Goal: Task Accomplishment & Management: Manage account settings

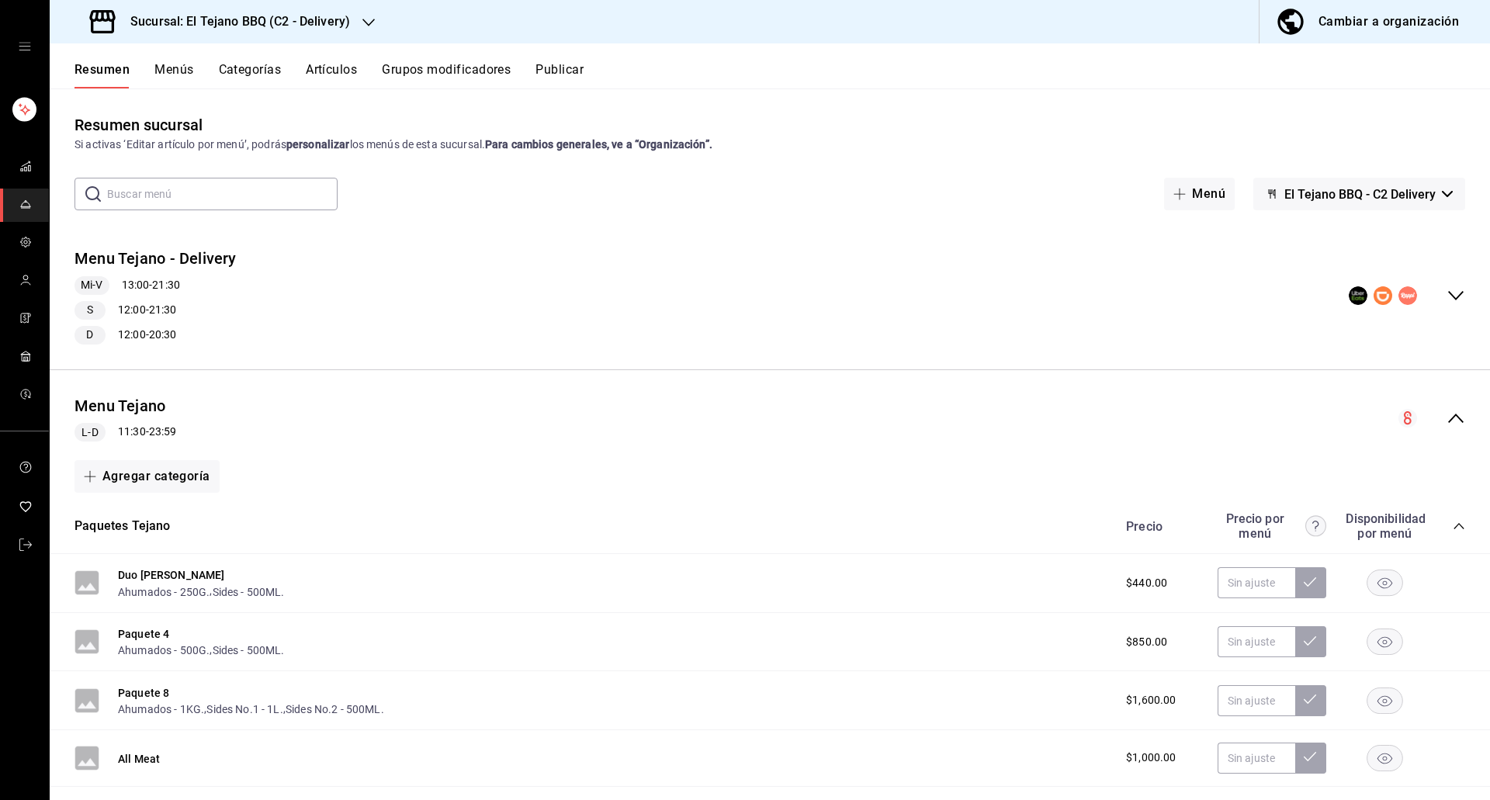
click at [179, 25] on h3 "Sucursal: El Tejano BBQ (C2 - Delivery)" at bounding box center [234, 21] width 232 height 19
click at [186, 88] on div "El Tejano BBQ (C3 - Bar)" at bounding box center [166, 102] width 233 height 35
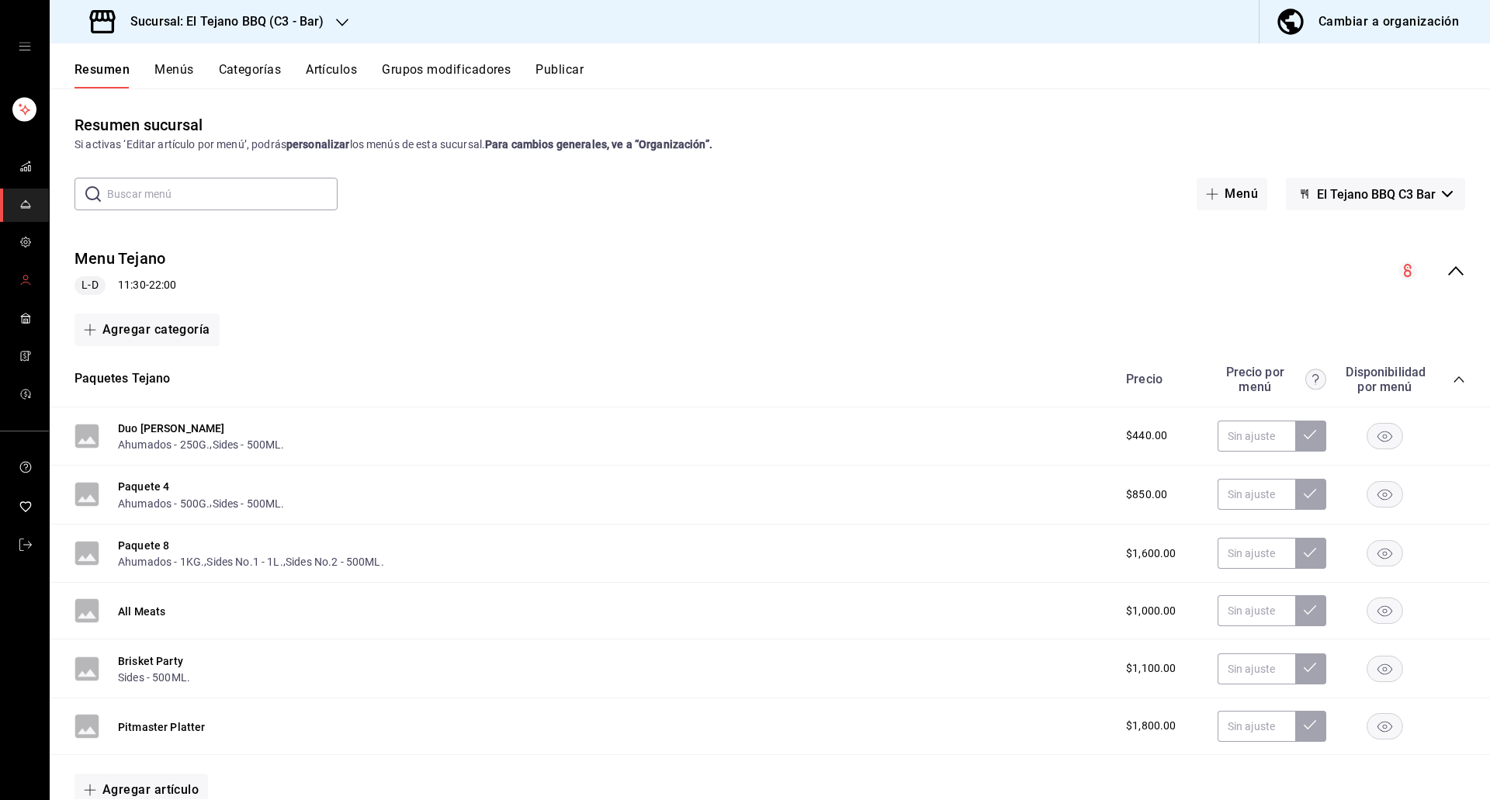
click at [22, 276] on icon "mailbox folders" at bounding box center [25, 280] width 12 height 12
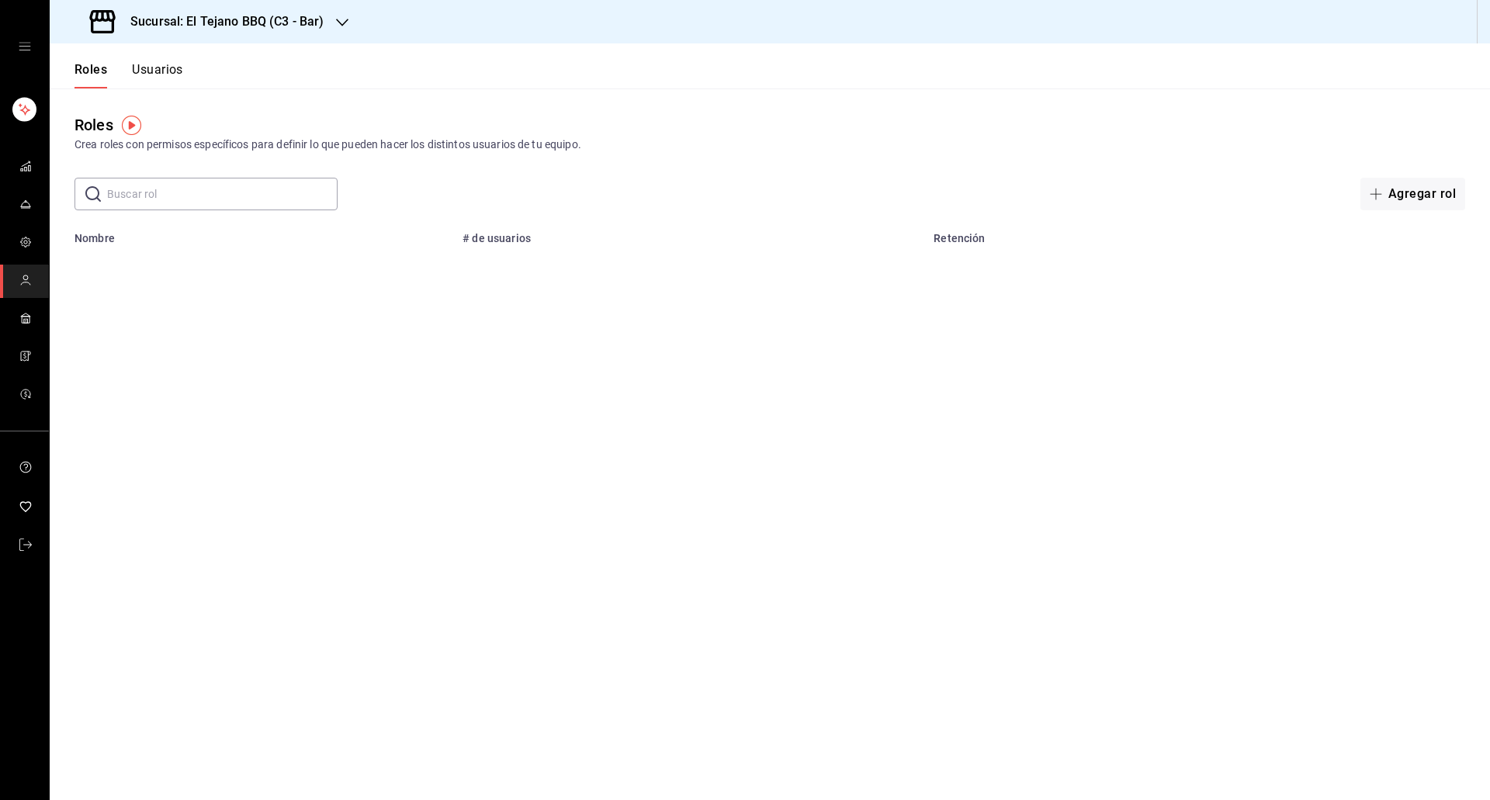
click at [152, 78] on button "Usuarios" at bounding box center [157, 75] width 51 height 26
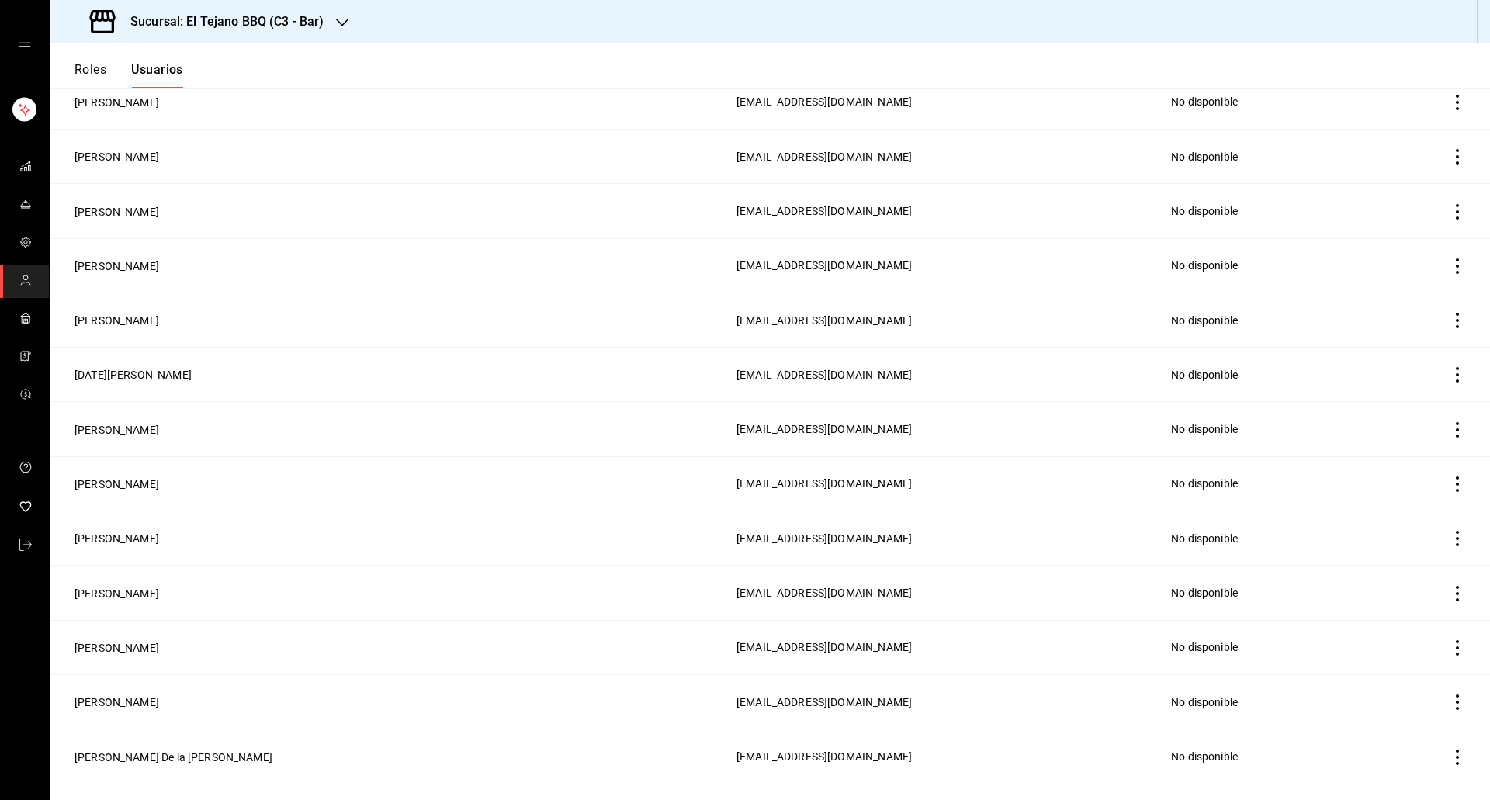
scroll to position [2186, 0]
click at [119, 641] on button "[PERSON_NAME]" at bounding box center [116, 649] width 85 height 16
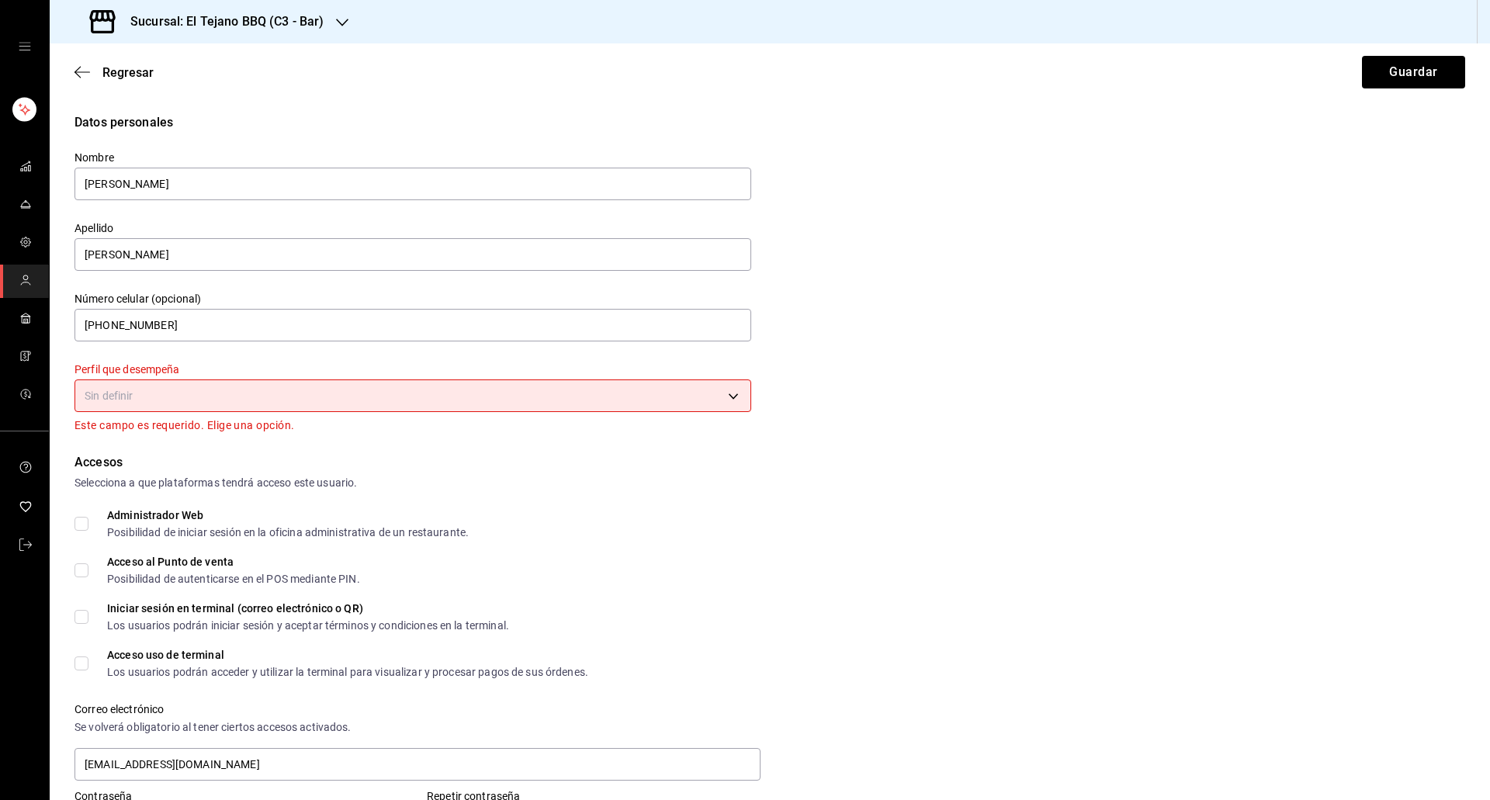
click at [194, 386] on body "Sucursal: El Tejano BBQ (C3 - Bar) Regresar Guardar Datos personales Nombre [PE…" at bounding box center [745, 400] width 1490 height 800
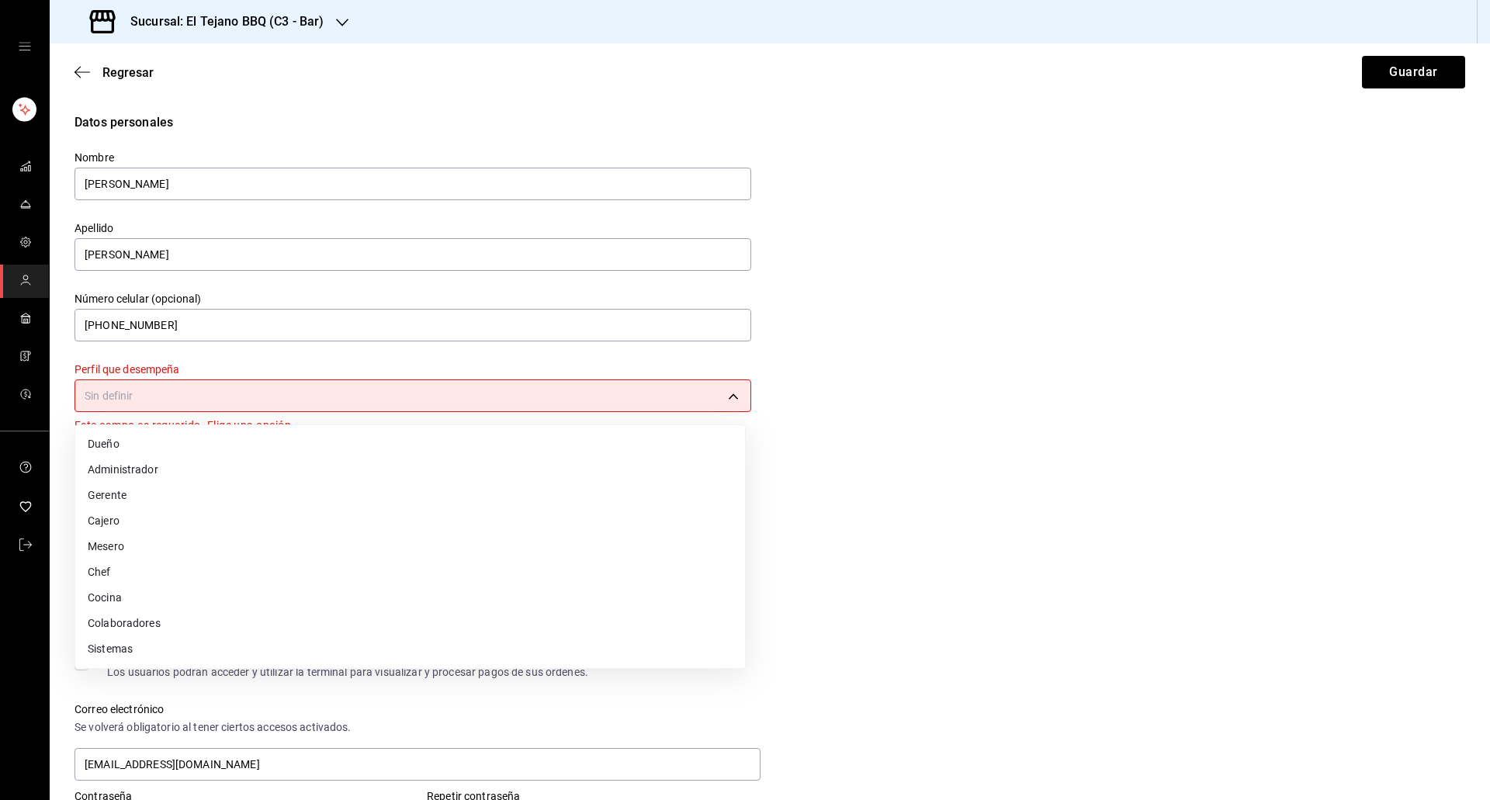
click at [161, 451] on li "Dueño" at bounding box center [410, 444] width 670 height 26
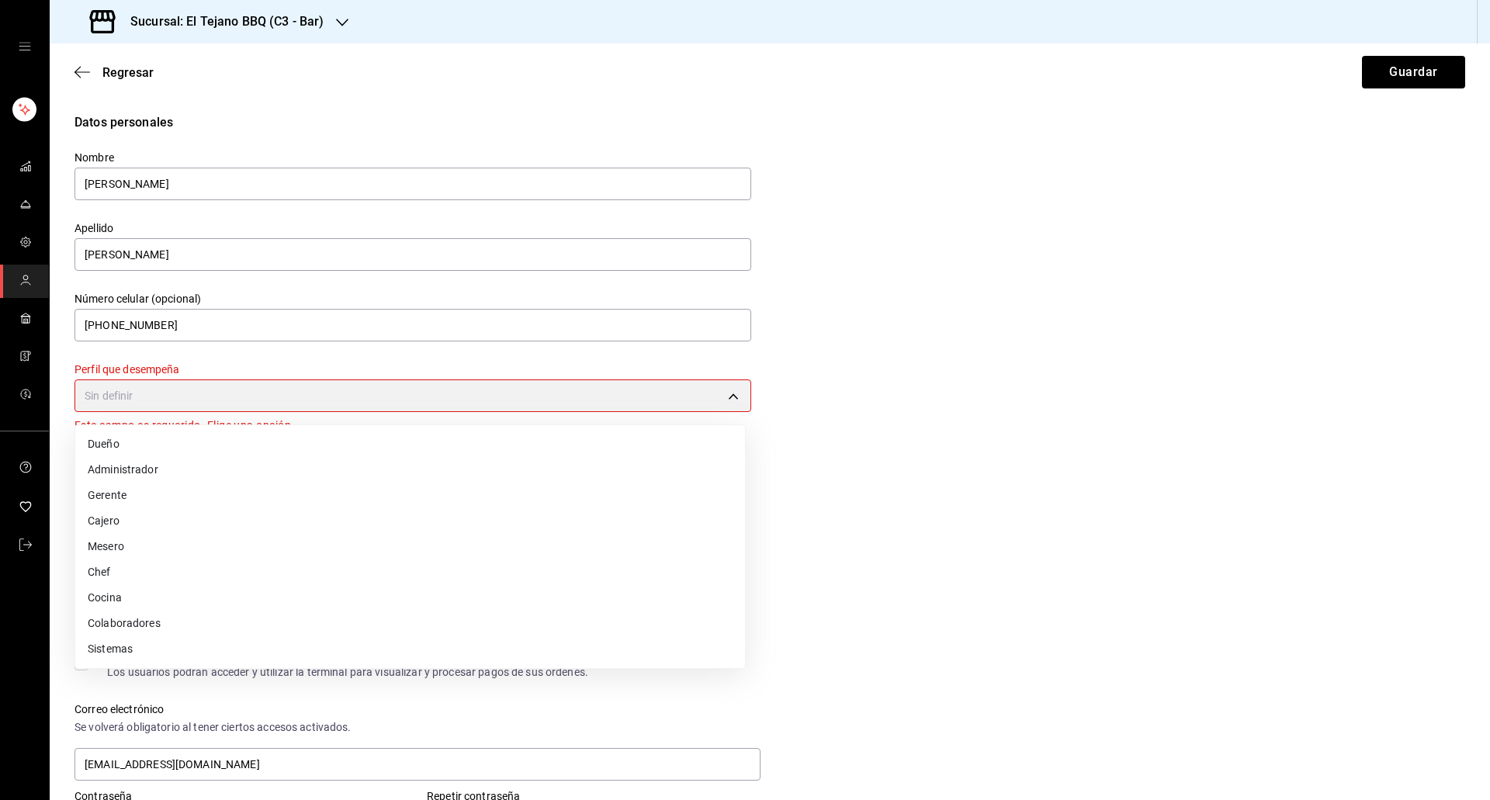
type input "OWNER"
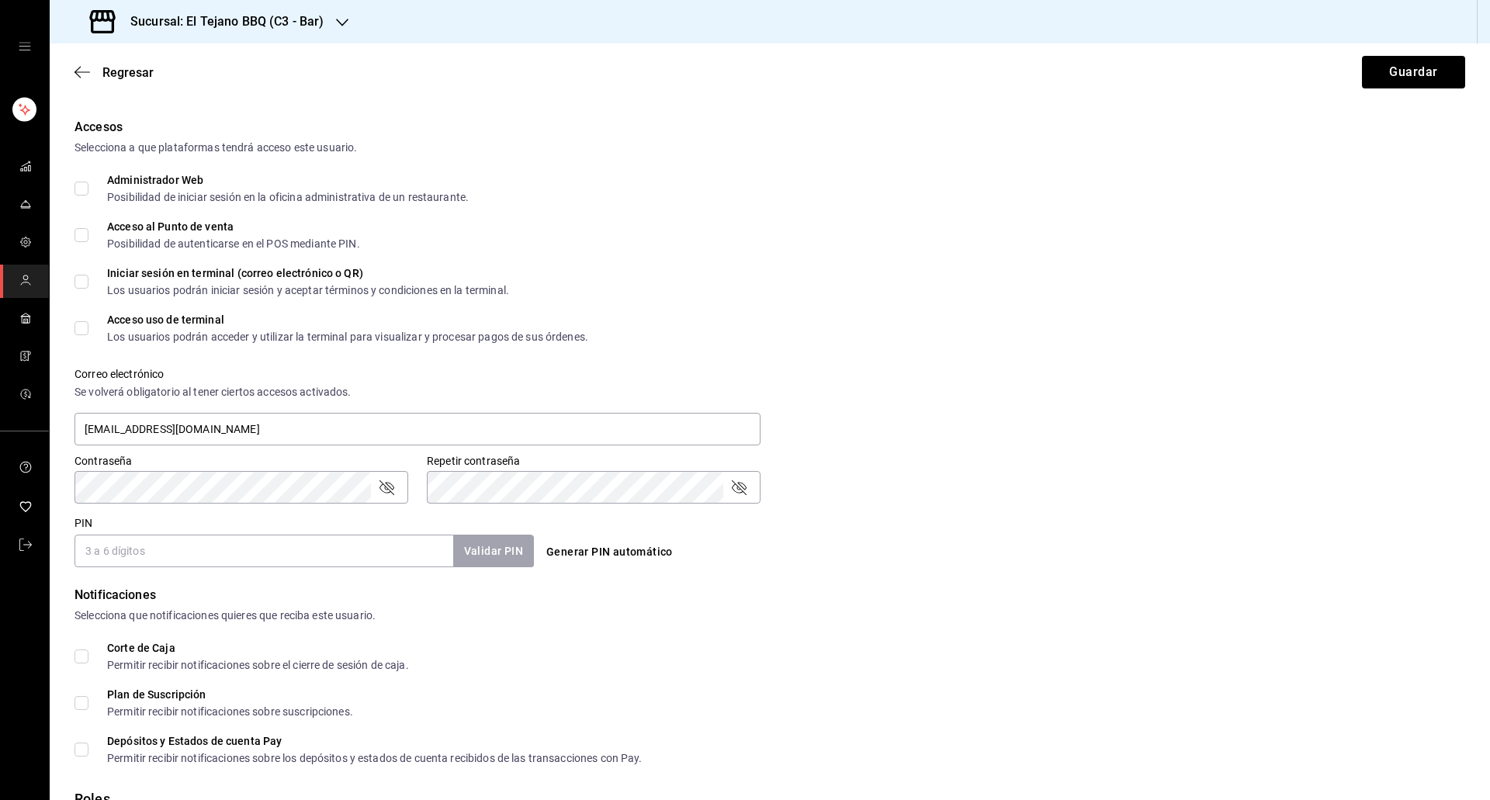
scroll to position [440, 0]
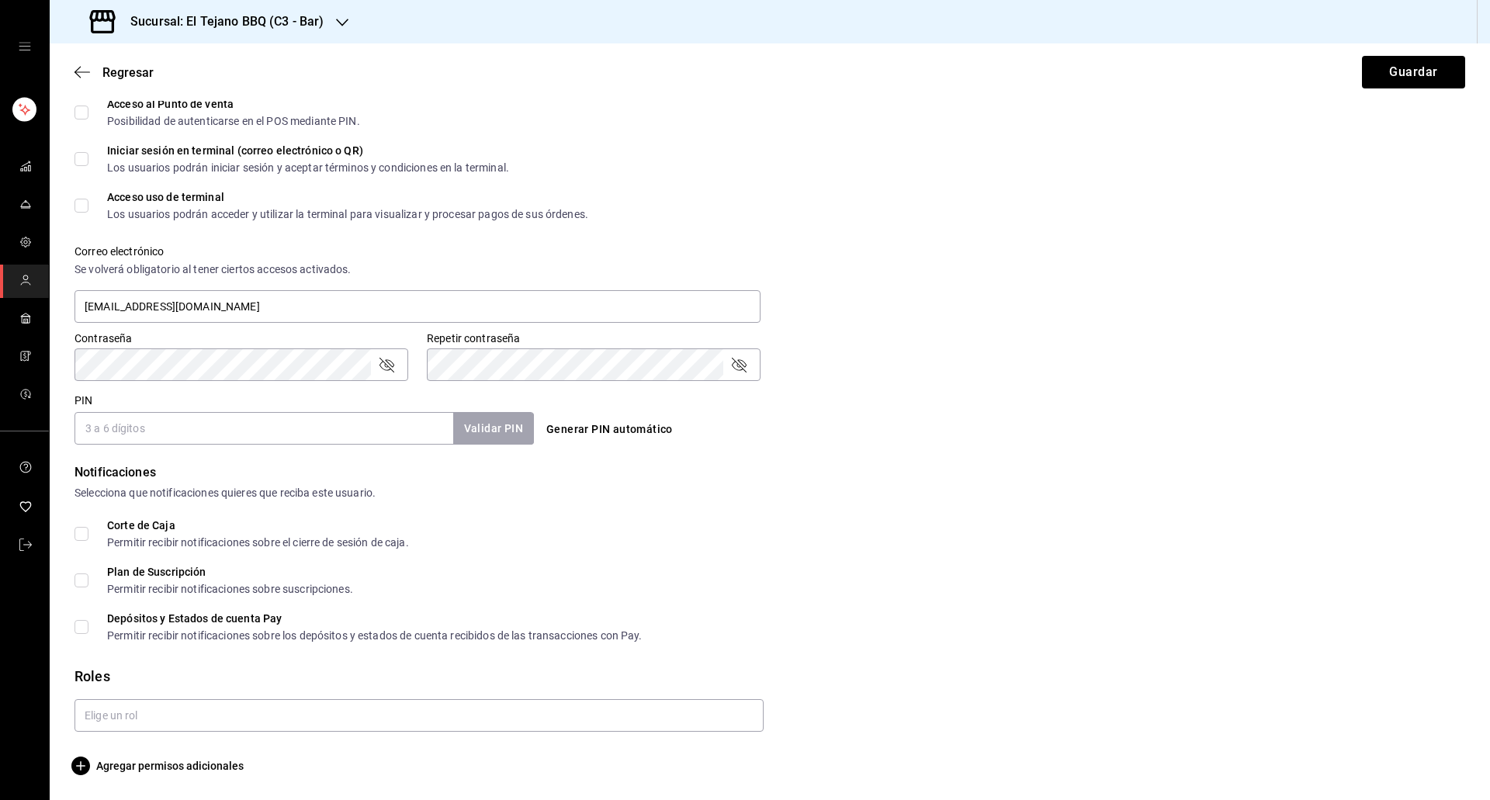
click at [77, 552] on div "Corte de Caja Permitir recibir notificaciones sobre el cierre de sesión de caja…" at bounding box center [769, 580] width 1390 height 121
click at [84, 585] on input "Plan de Suscripción Permitir recibir notificaciones sobre suscripciones." at bounding box center [81, 580] width 14 height 14
checkbox input "true"
click at [81, 529] on input "Corte de Caja Permitir recibir notificaciones sobre el cierre de sesión de caja." at bounding box center [81, 534] width 14 height 14
checkbox input "true"
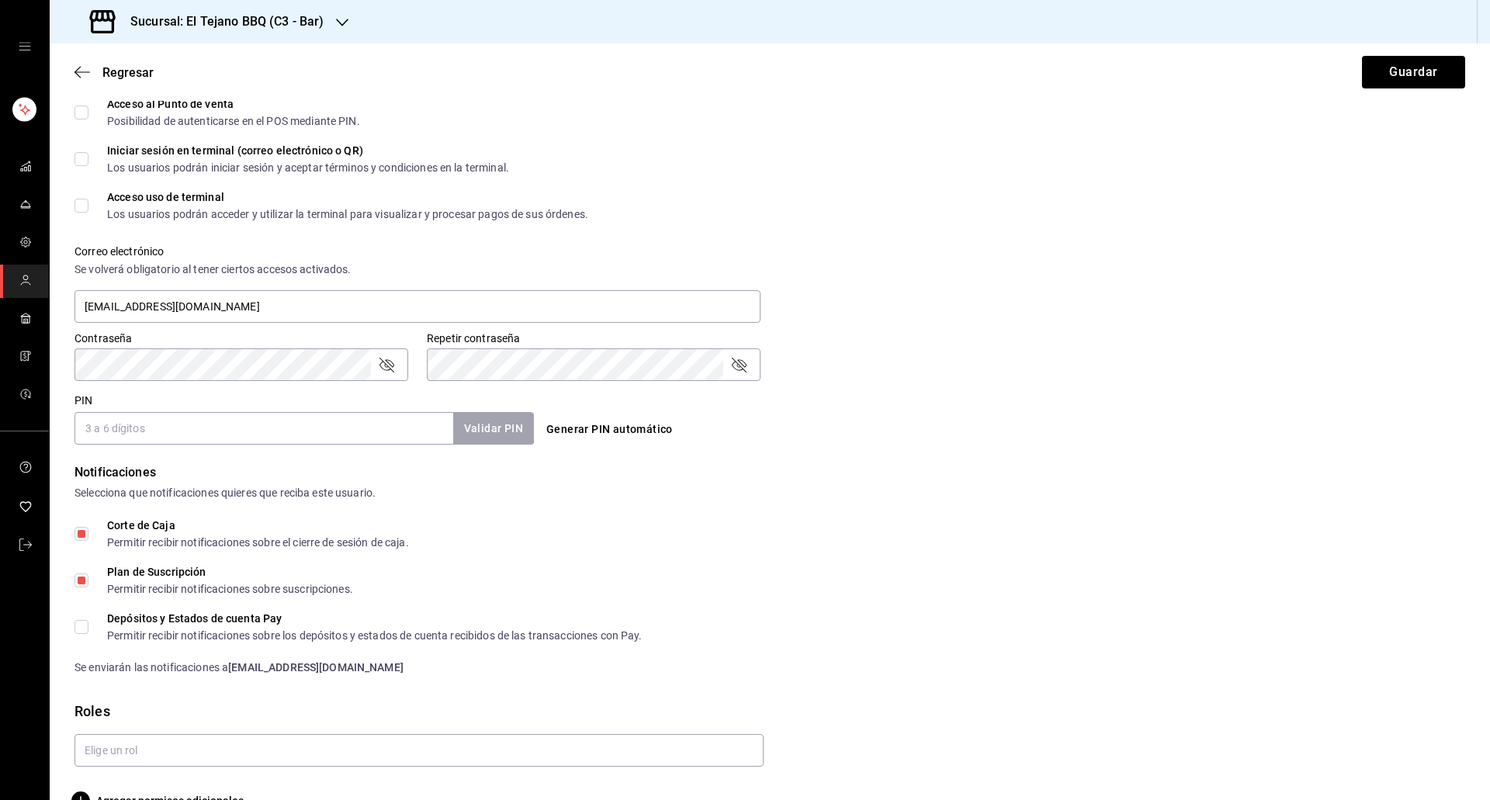
click at [81, 618] on label "Depósitos y Estados de cuenta Pay Permitir recibir notificaciones sobre los dep…" at bounding box center [358, 627] width 568 height 28
click at [81, 620] on input "Depósitos y Estados de cuenta Pay Permitir recibir notificaciones sobre los dep…" at bounding box center [81, 627] width 14 height 14
checkbox input "true"
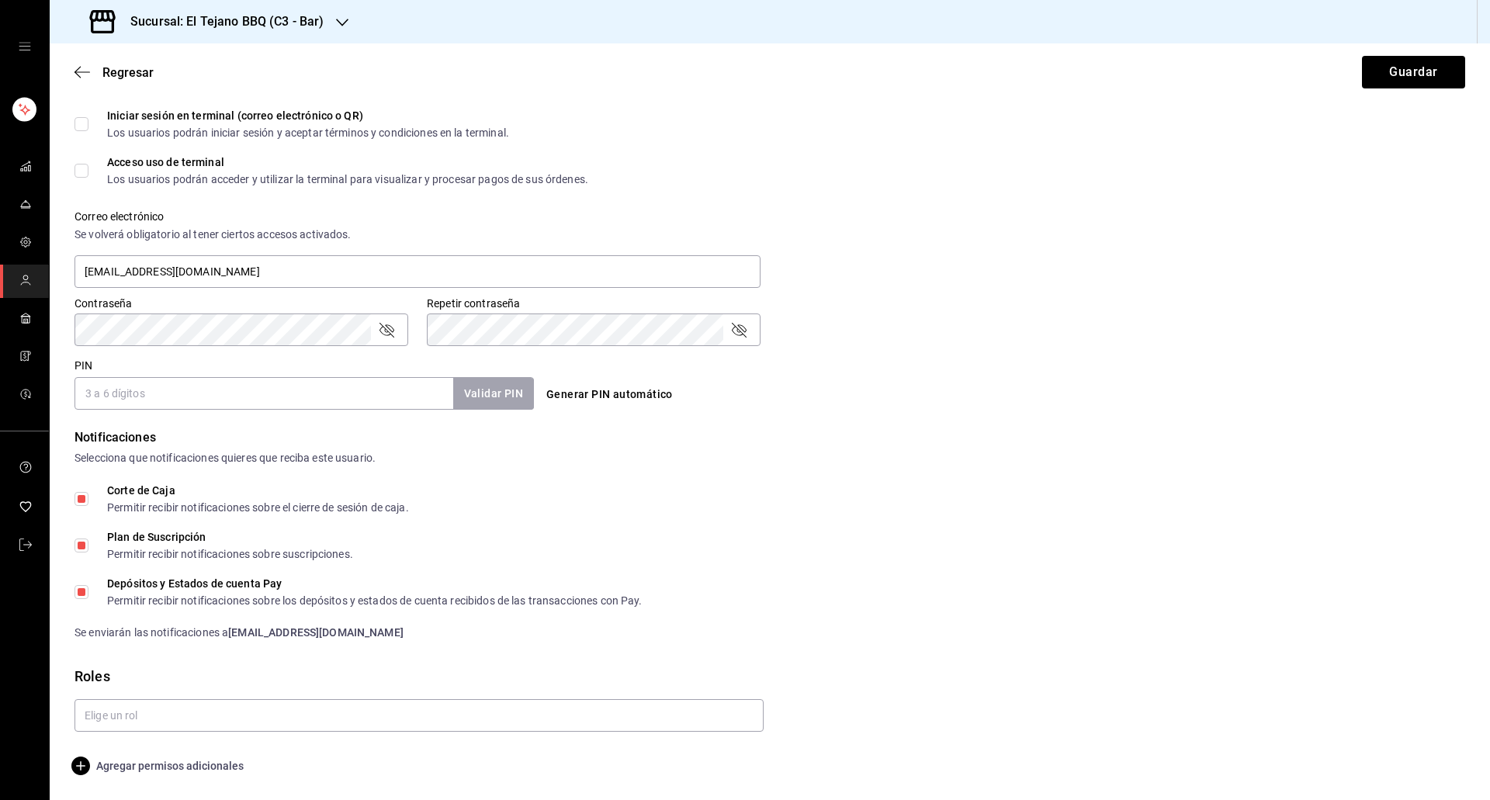
click at [167, 759] on span "Agregar permisos adicionales" at bounding box center [158, 765] width 169 height 19
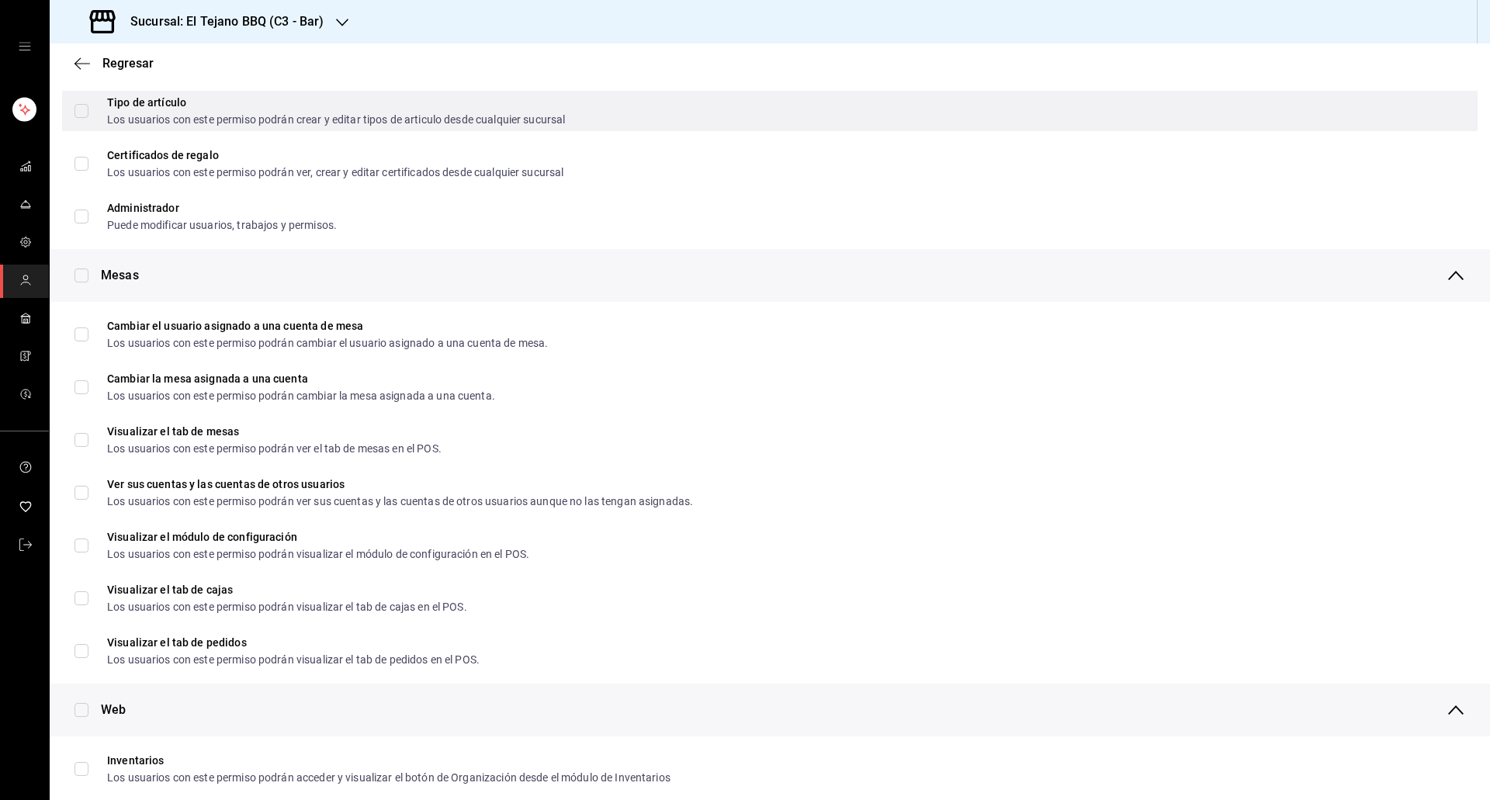
scroll to position [0, 0]
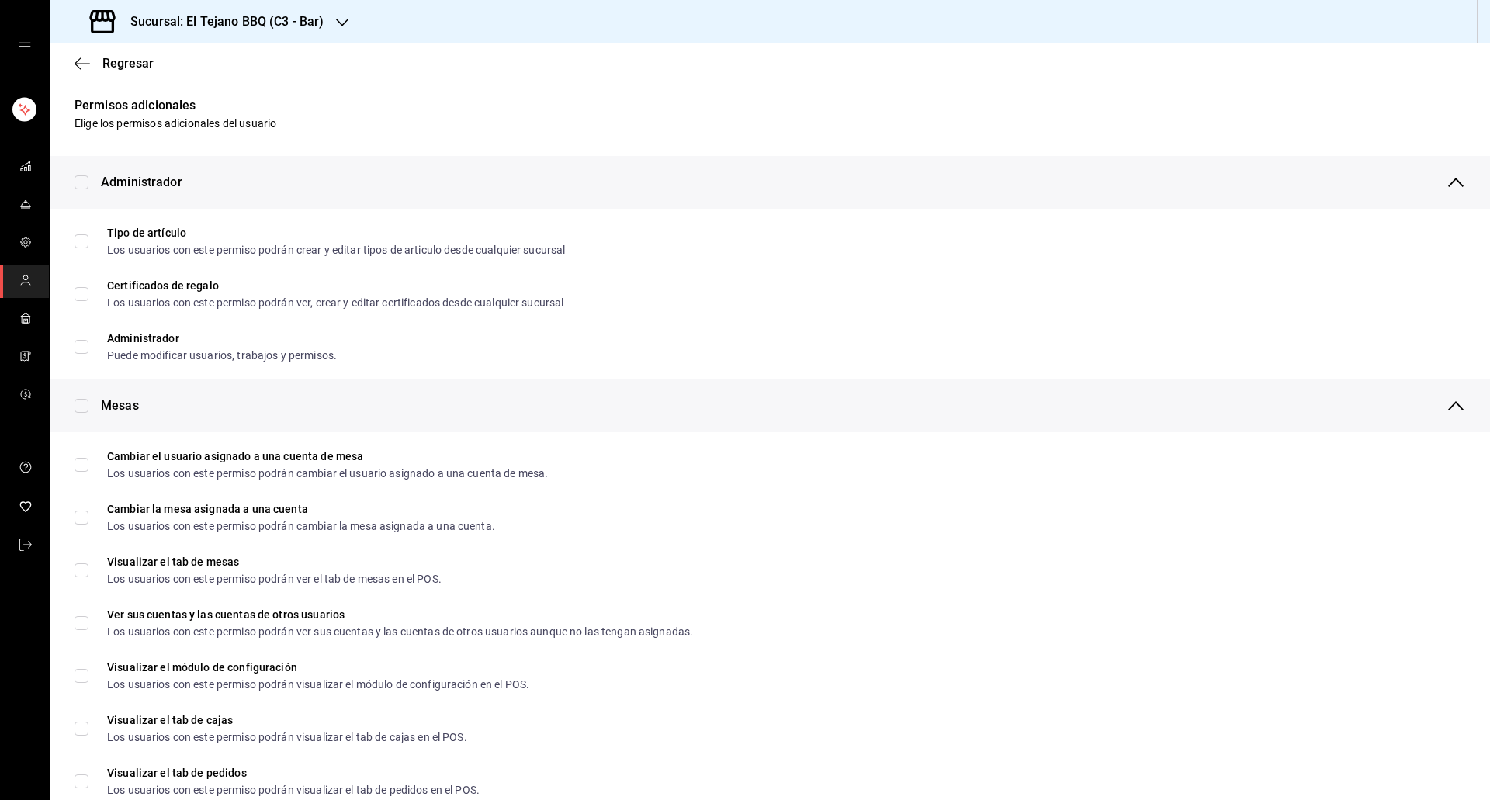
click at [82, 183] on input "checkbox" at bounding box center [81, 182] width 14 height 14
checkbox input "true"
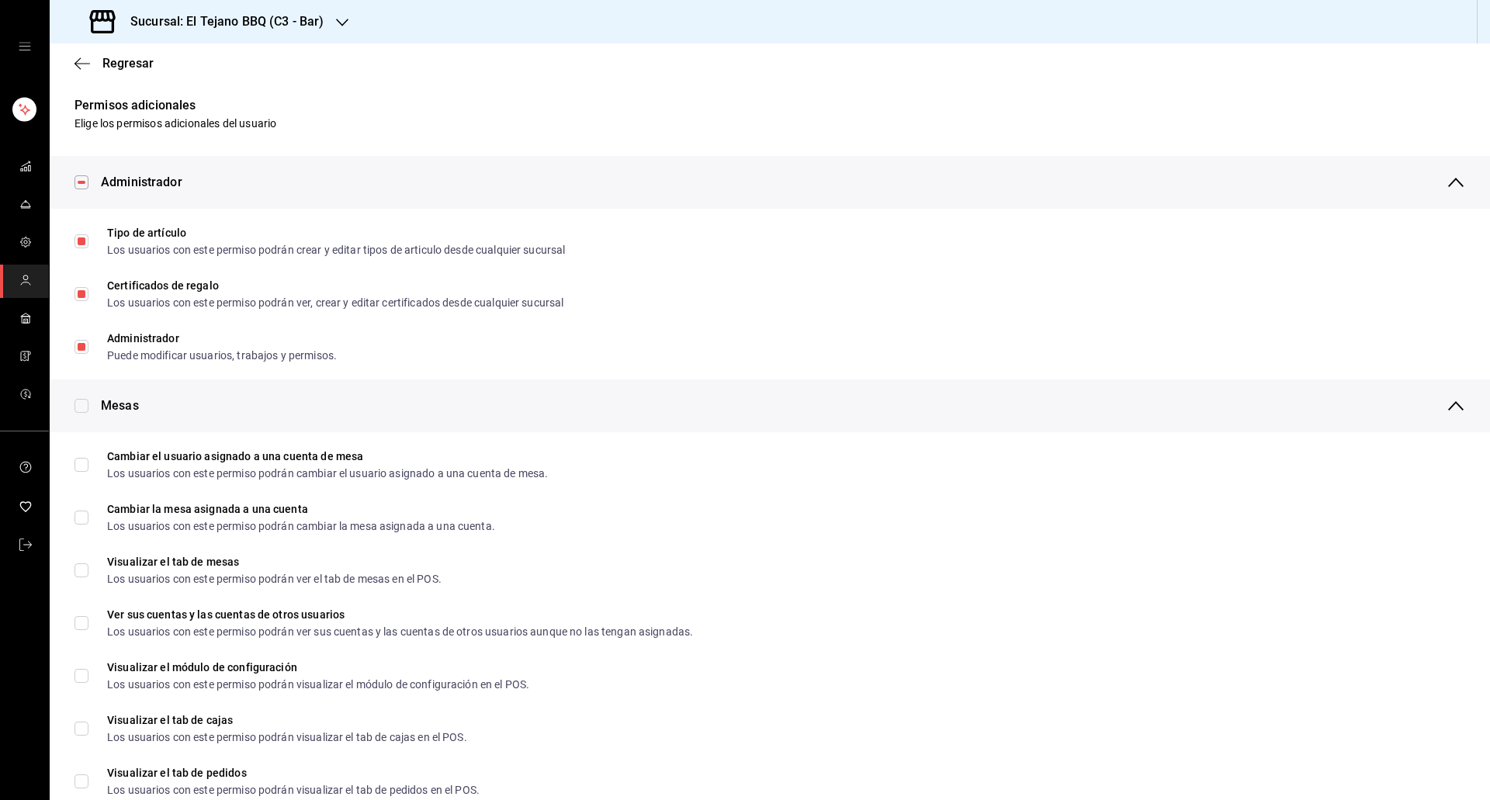
click at [84, 402] on input "checkbox" at bounding box center [81, 406] width 14 height 14
checkbox input "true"
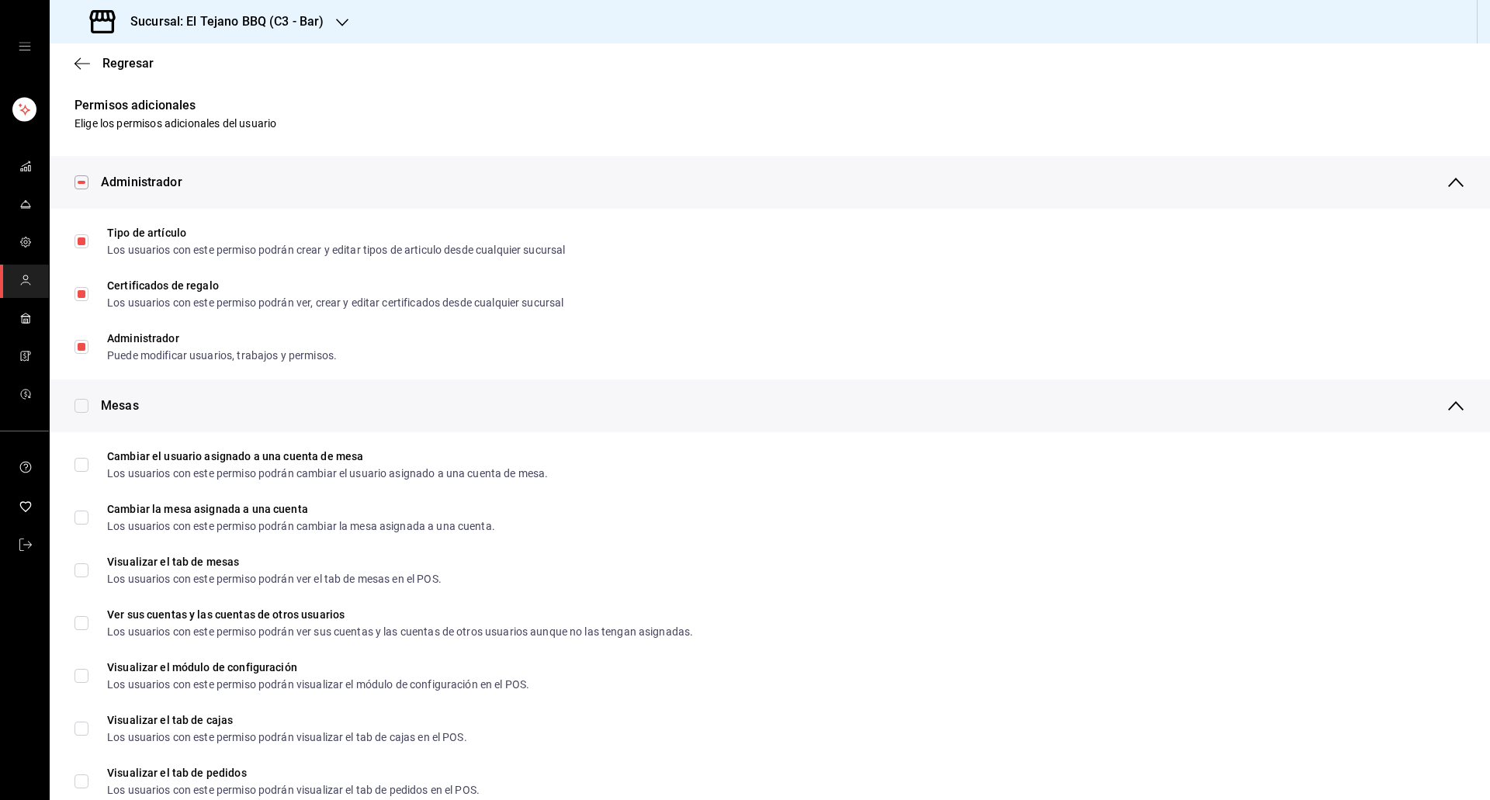
checkbox input "true"
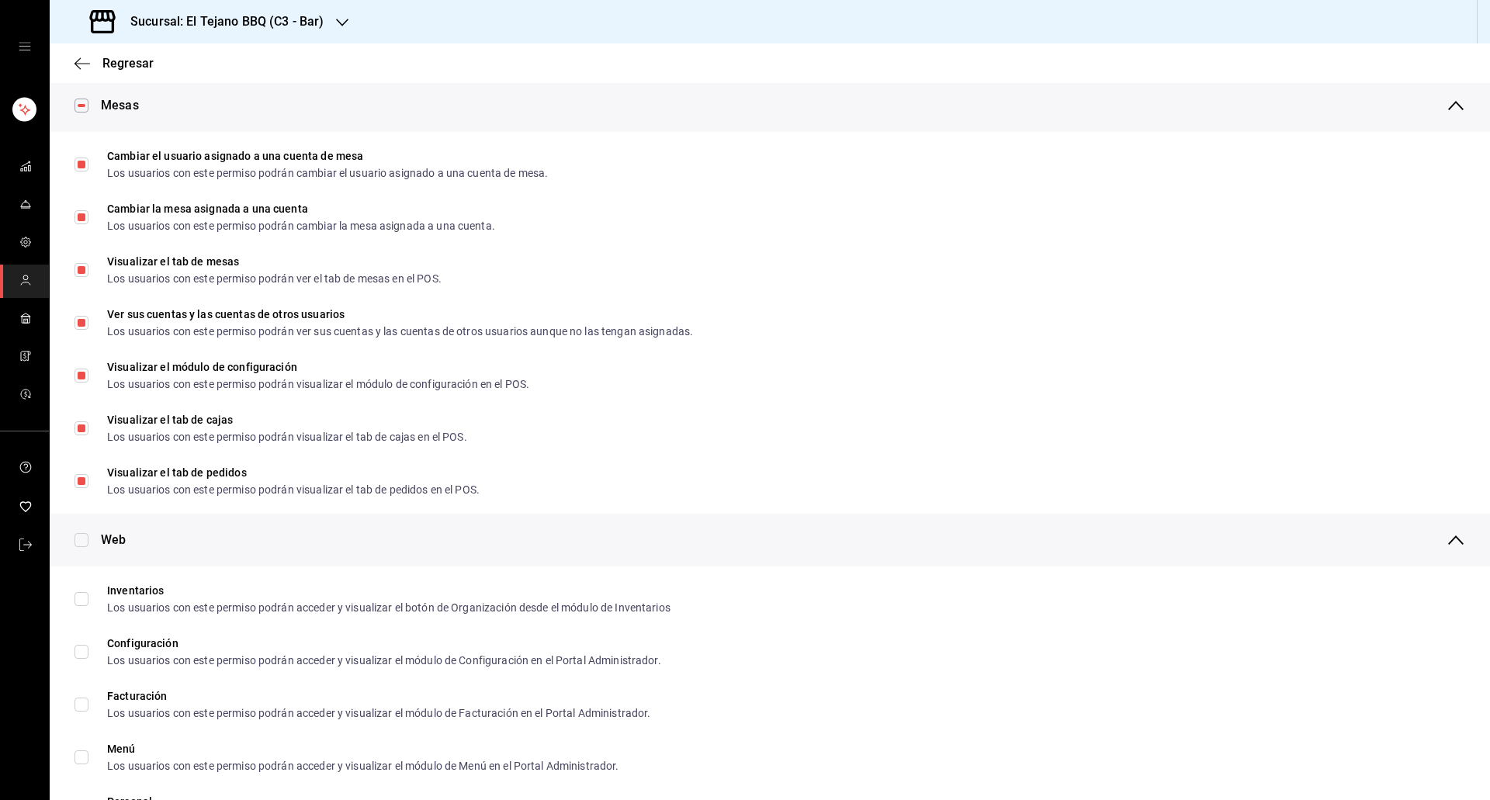
scroll to position [302, 0]
click at [78, 535] on input "checkbox" at bounding box center [81, 538] width 14 height 14
checkbox input "true"
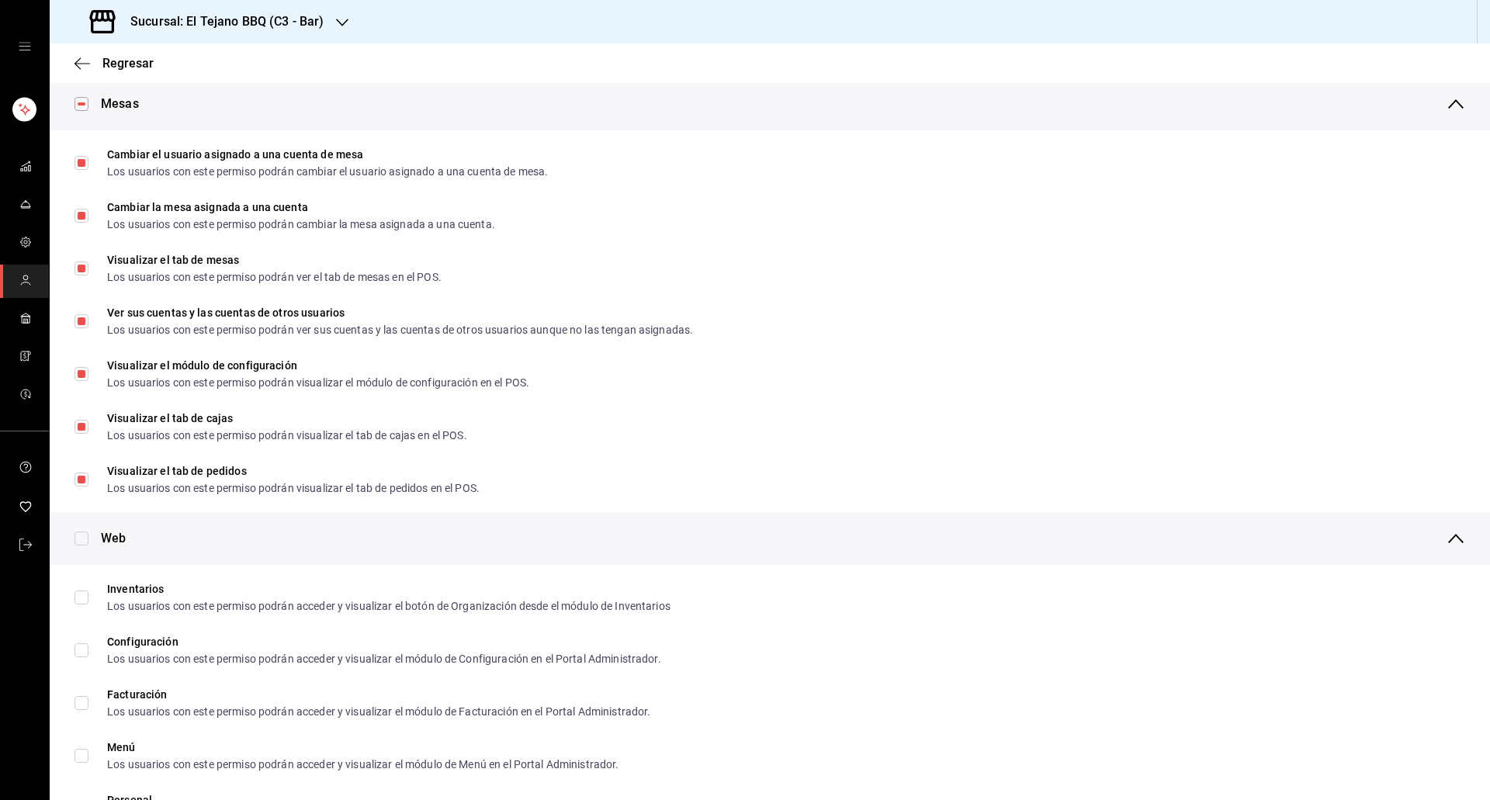
checkbox input "true"
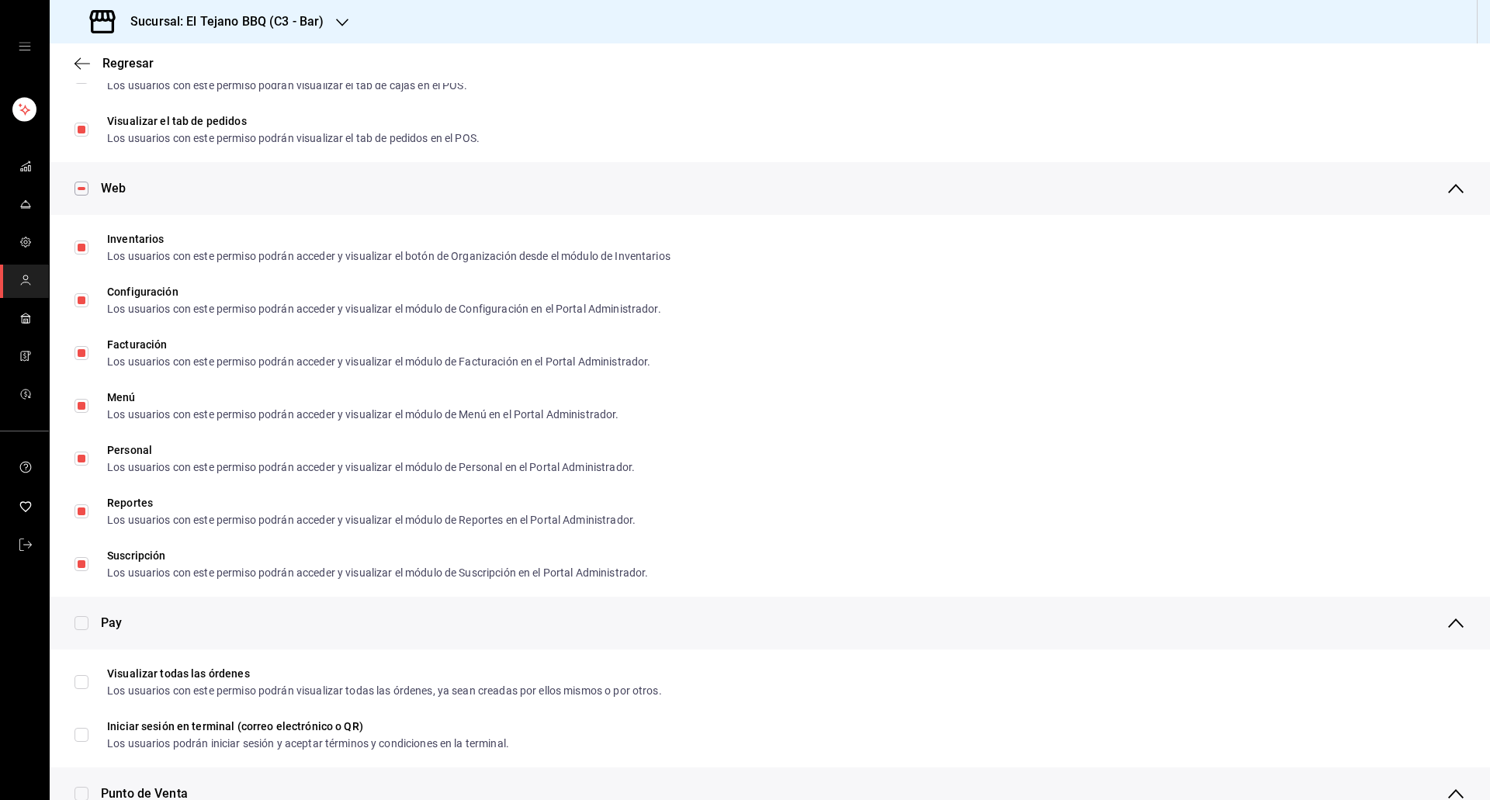
scroll to position [653, 0]
click at [79, 625] on input "checkbox" at bounding box center [81, 621] width 14 height 14
checkbox input "true"
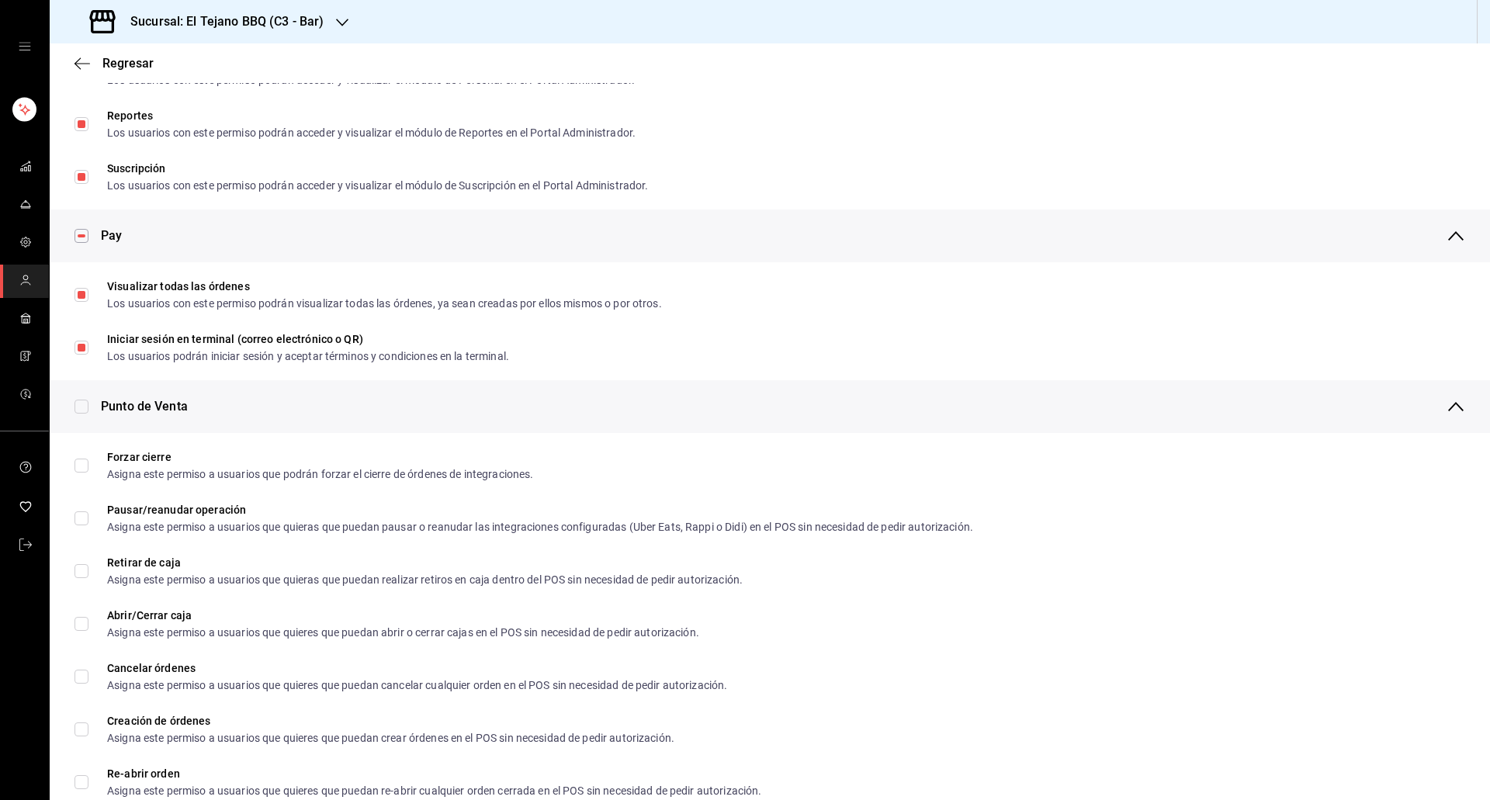
scroll to position [1041, 0]
click at [86, 404] on input "checkbox" at bounding box center [81, 404] width 14 height 14
checkbox input "true"
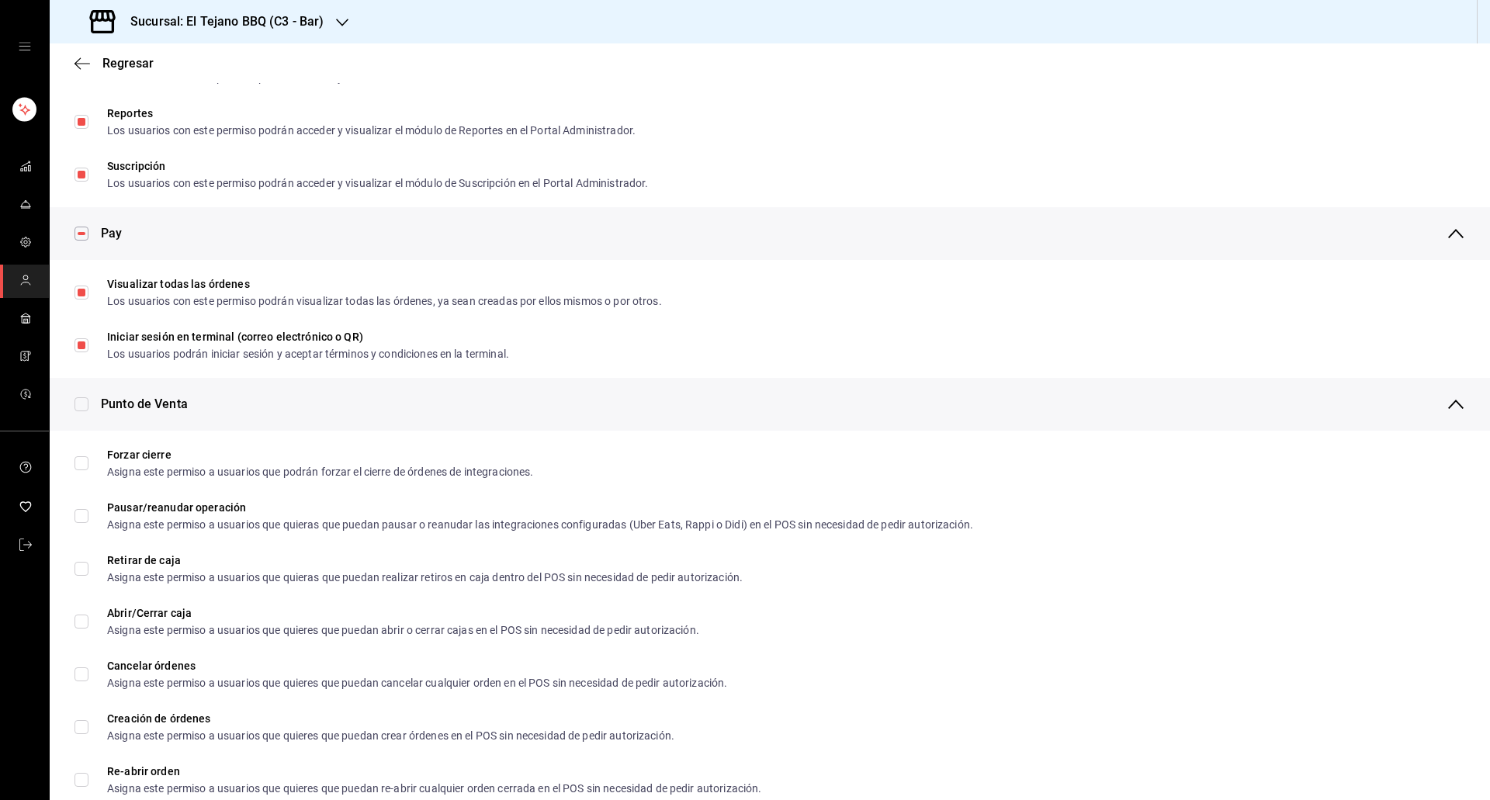
checkbox input "true"
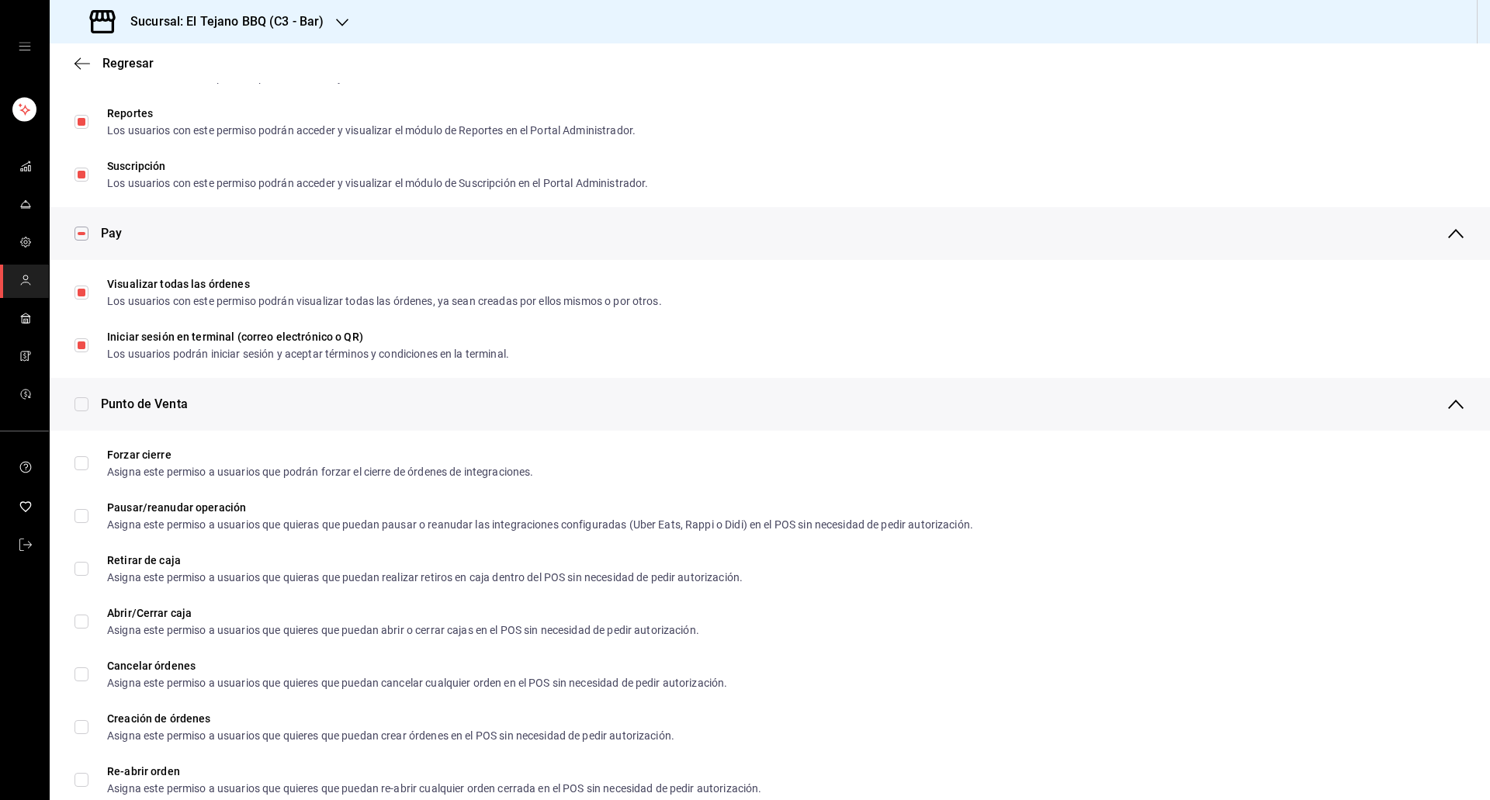
checkbox input "true"
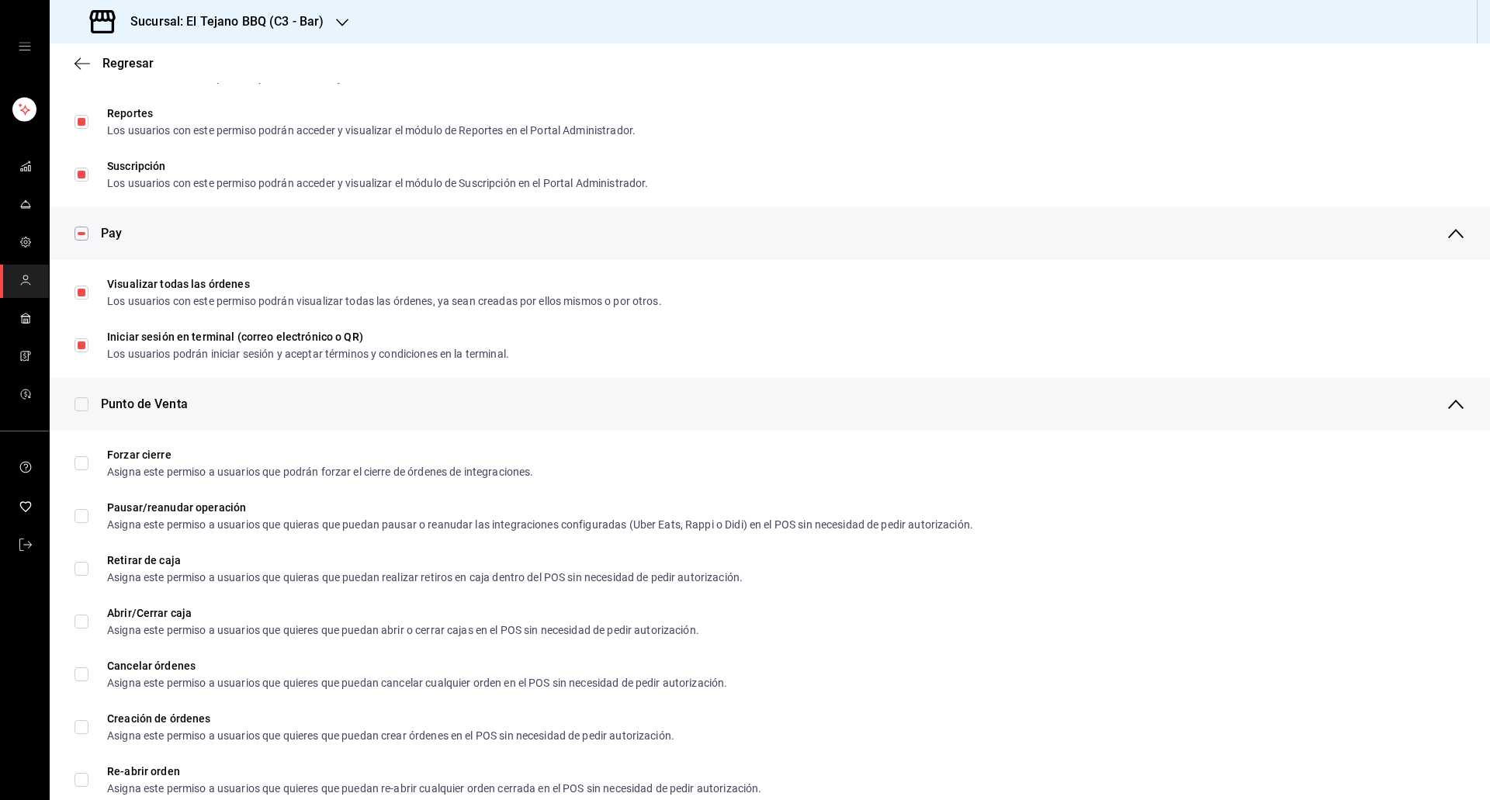
checkbox input "true"
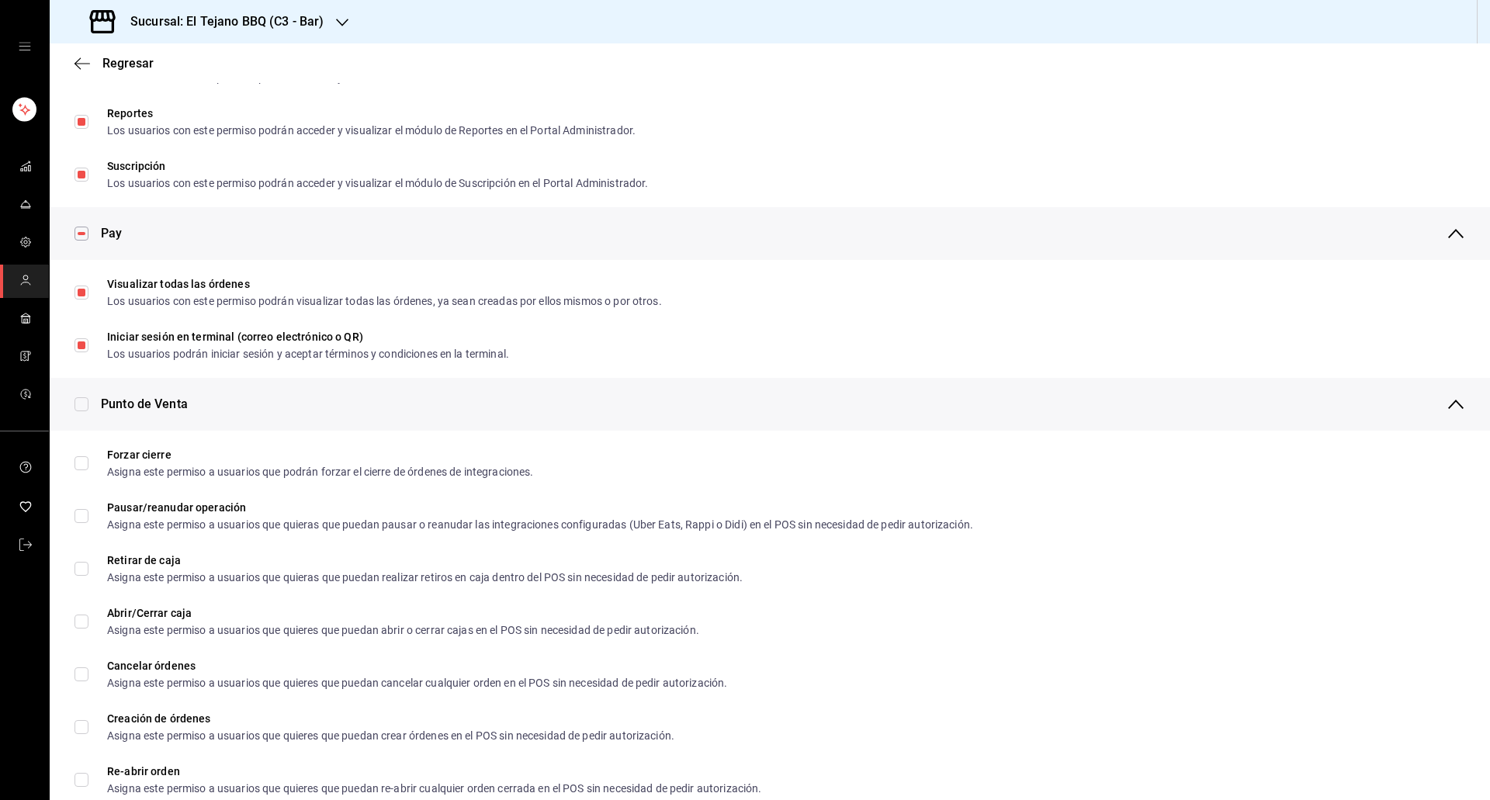
checkbox input "true"
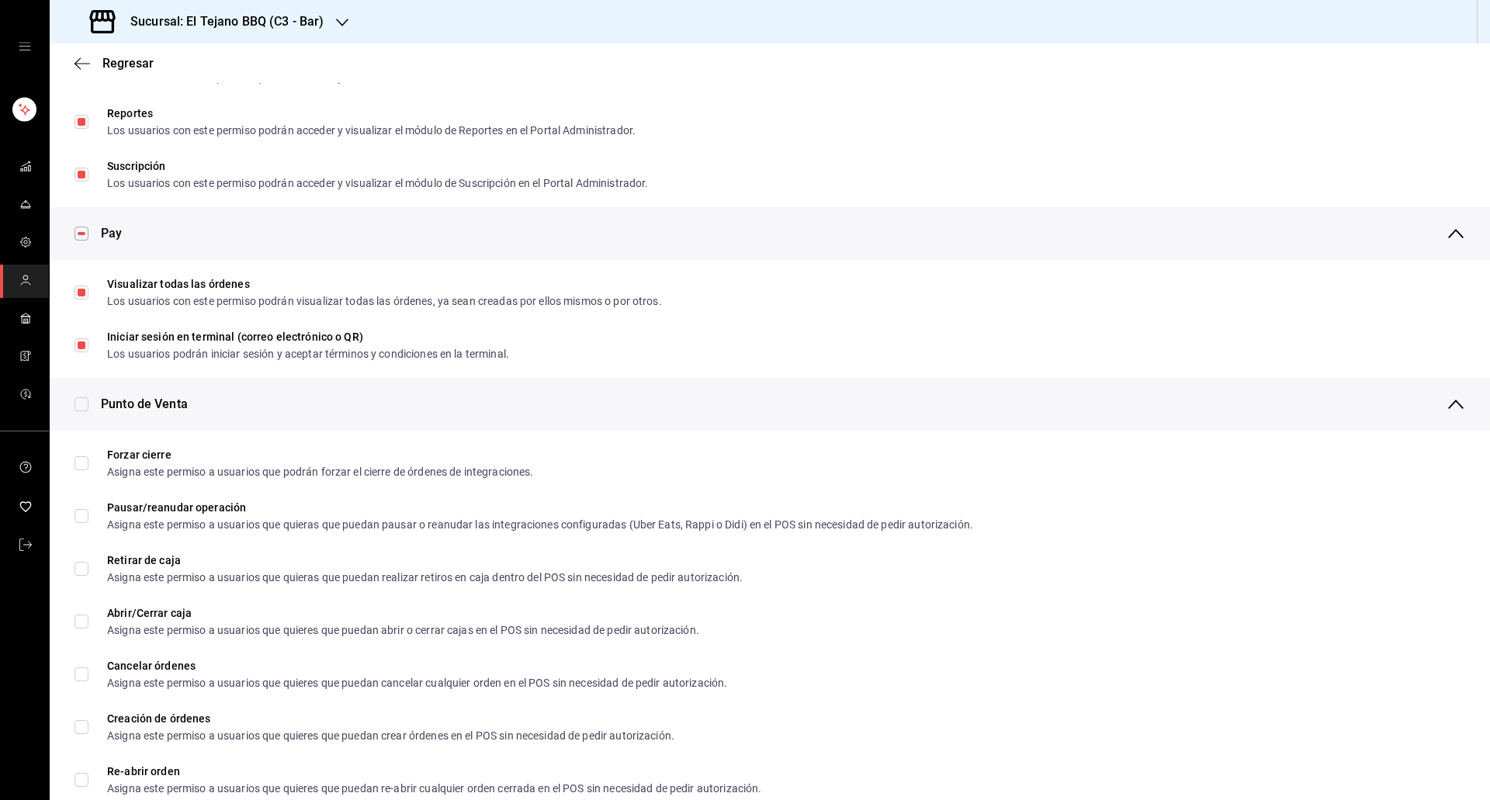
checkbox input "true"
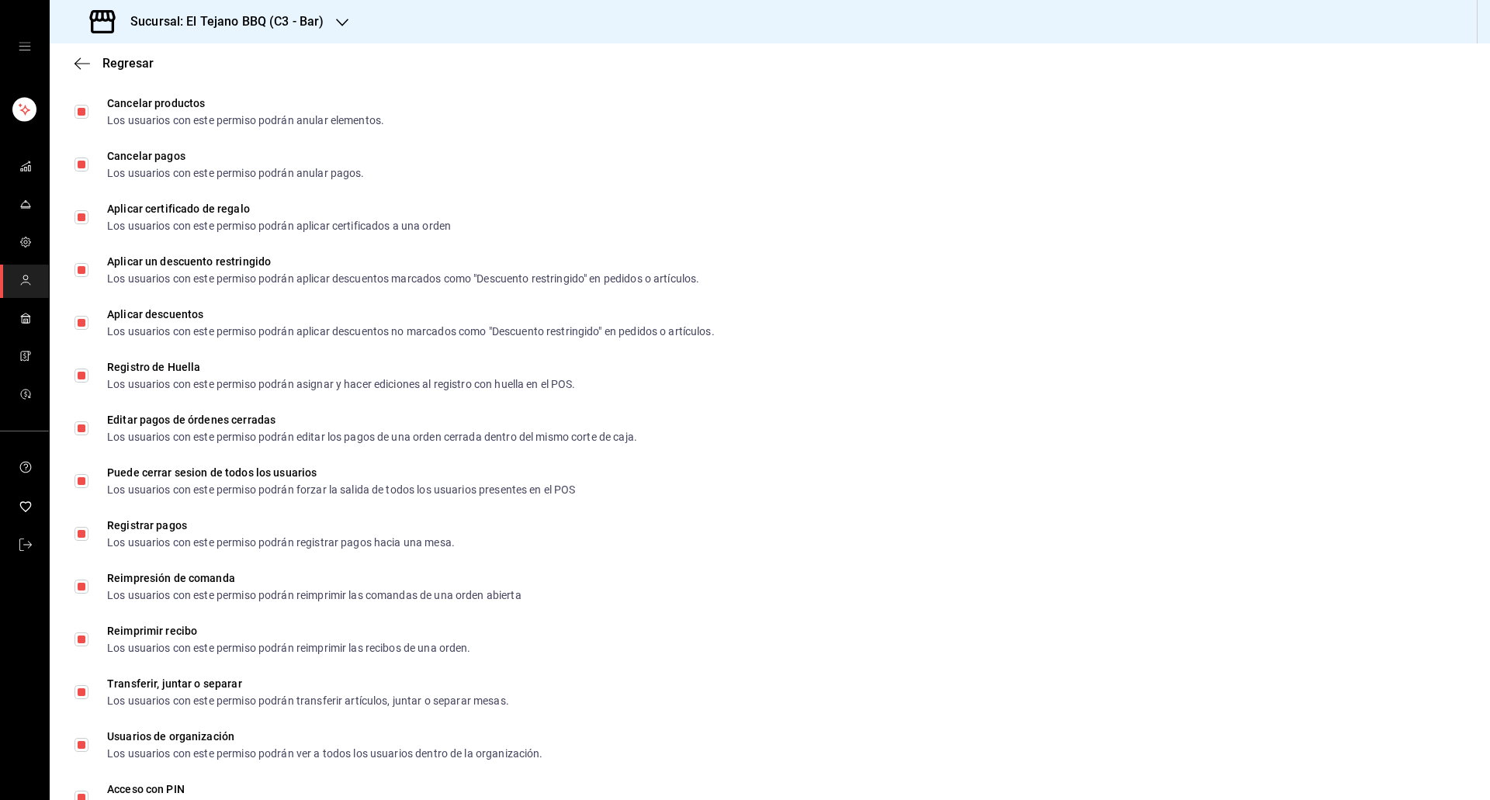
scroll to position [2134, 0]
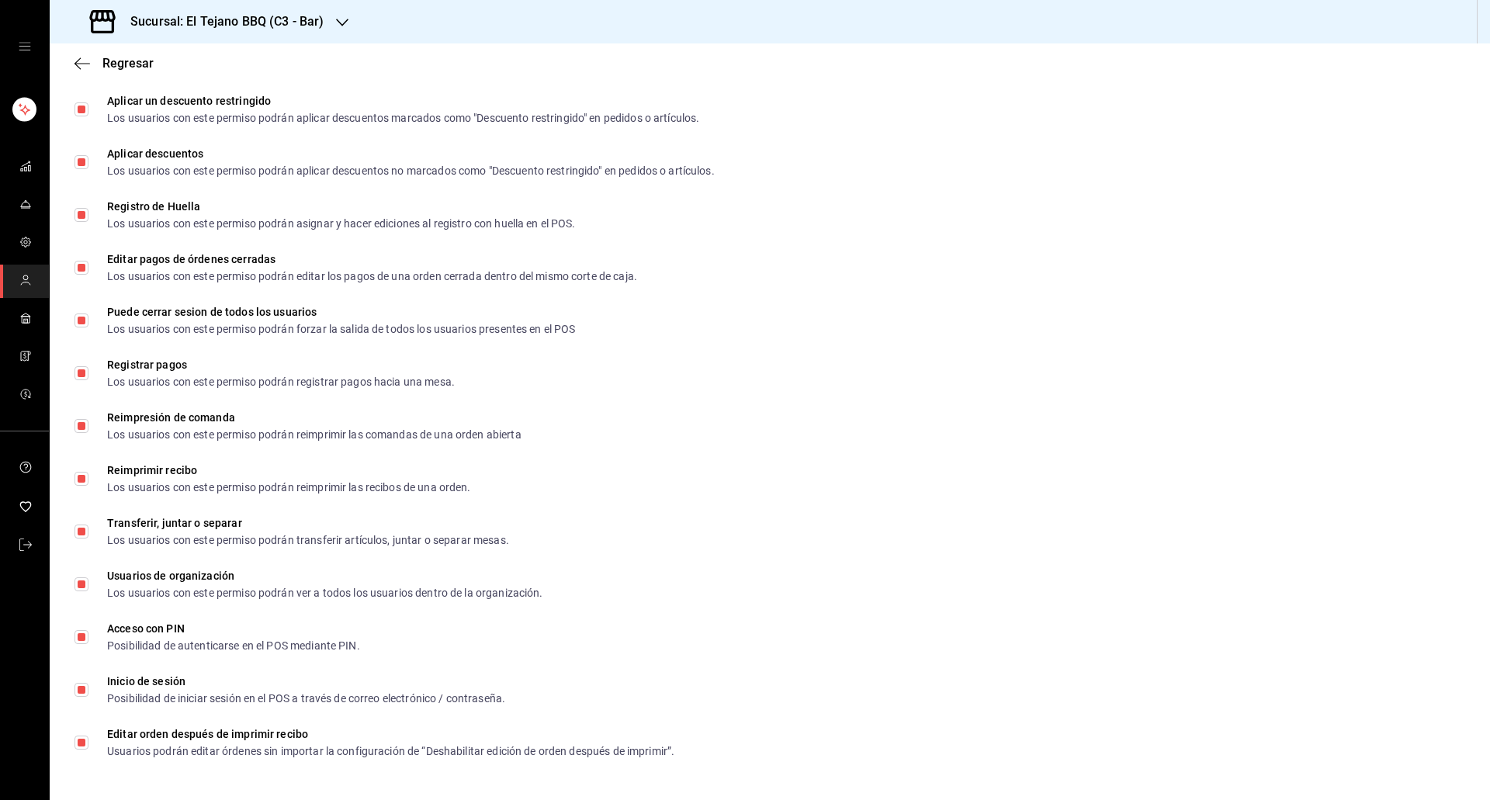
click at [69, 68] on div "Regresar" at bounding box center [770, 63] width 1440 height 40
click at [106, 62] on span "Regresar" at bounding box center [127, 63] width 51 height 15
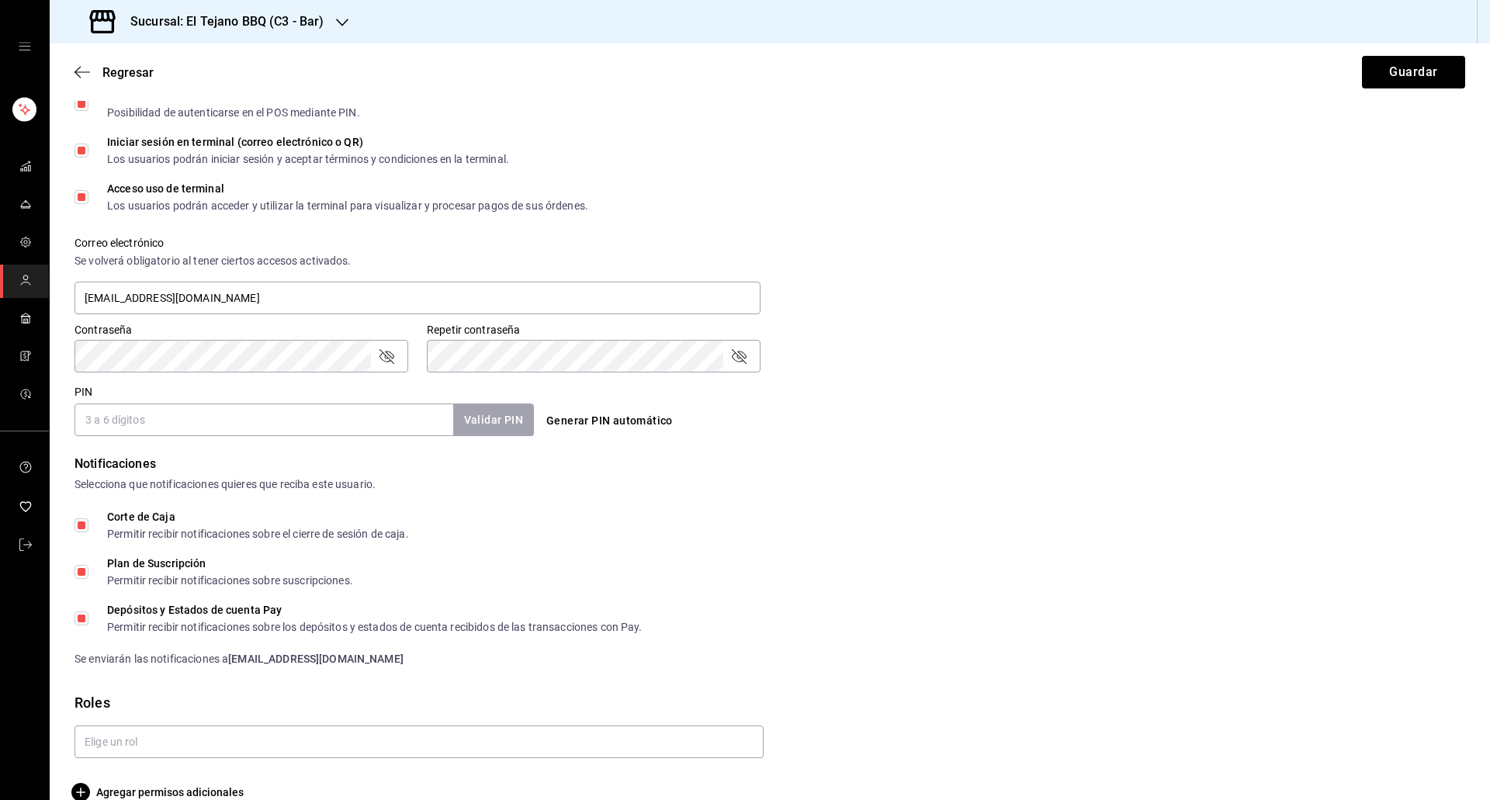
scroll to position [475, 0]
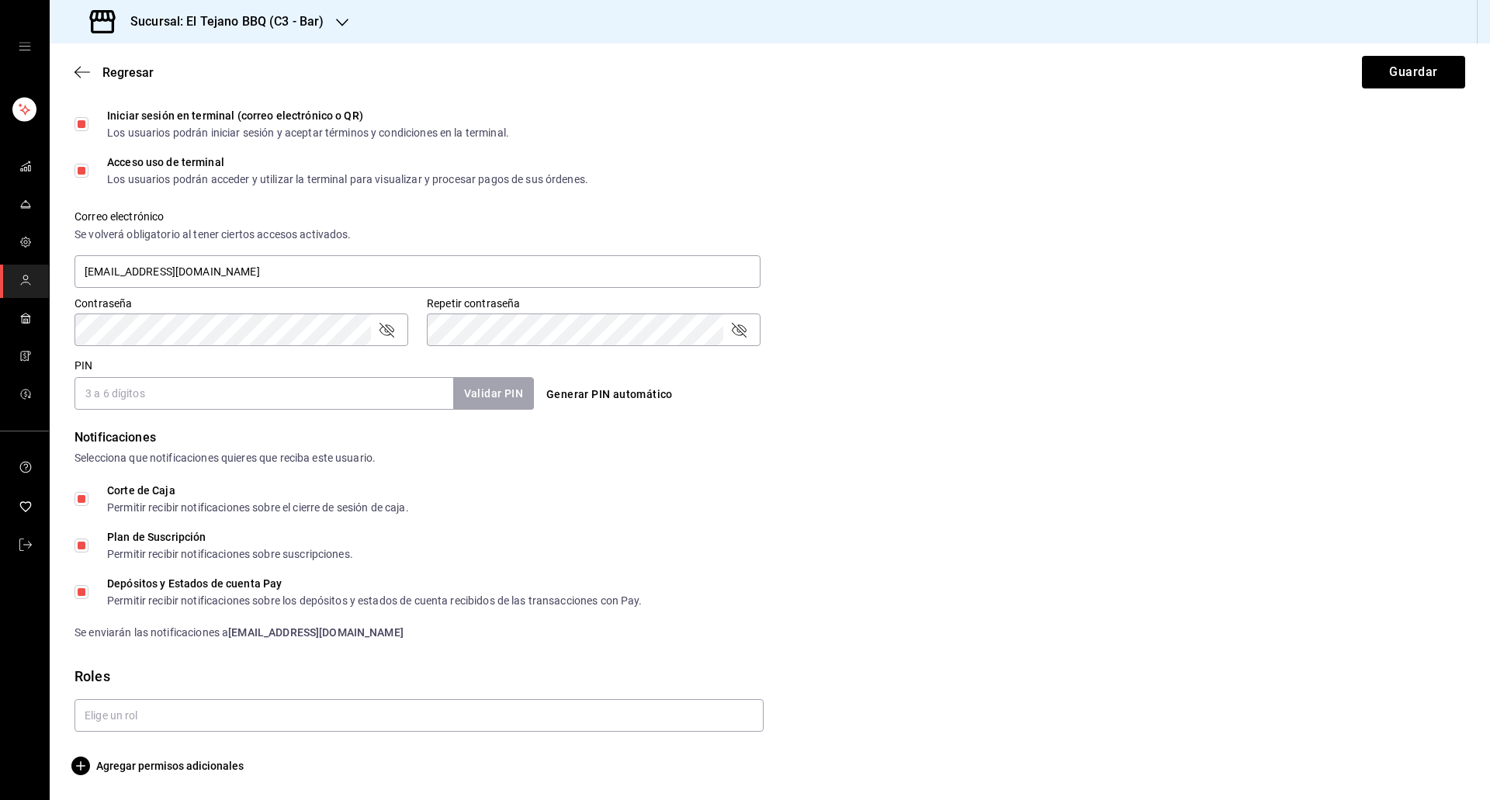
click at [201, 386] on input "PIN" at bounding box center [263, 393] width 379 height 33
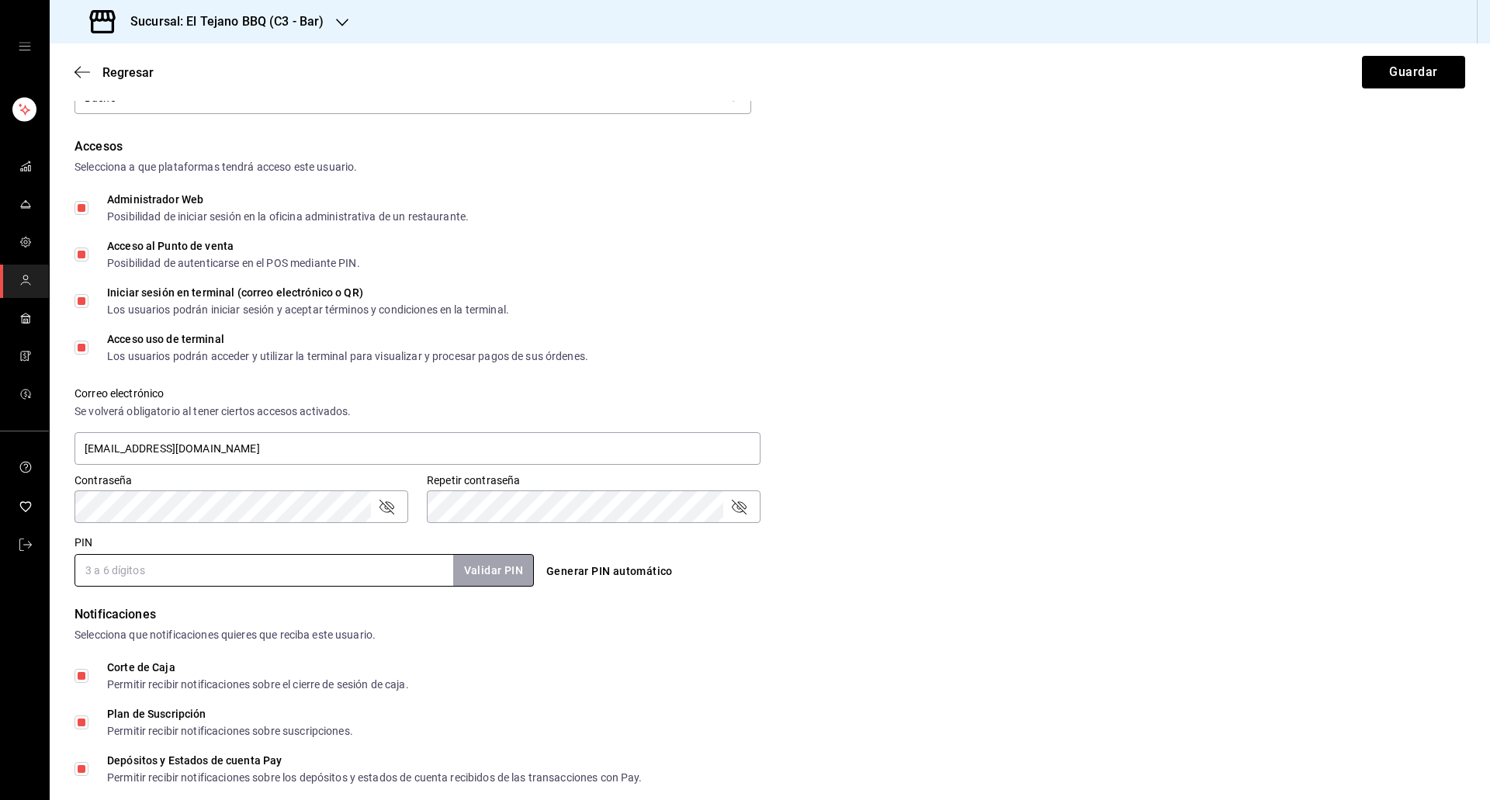
scroll to position [317, 0]
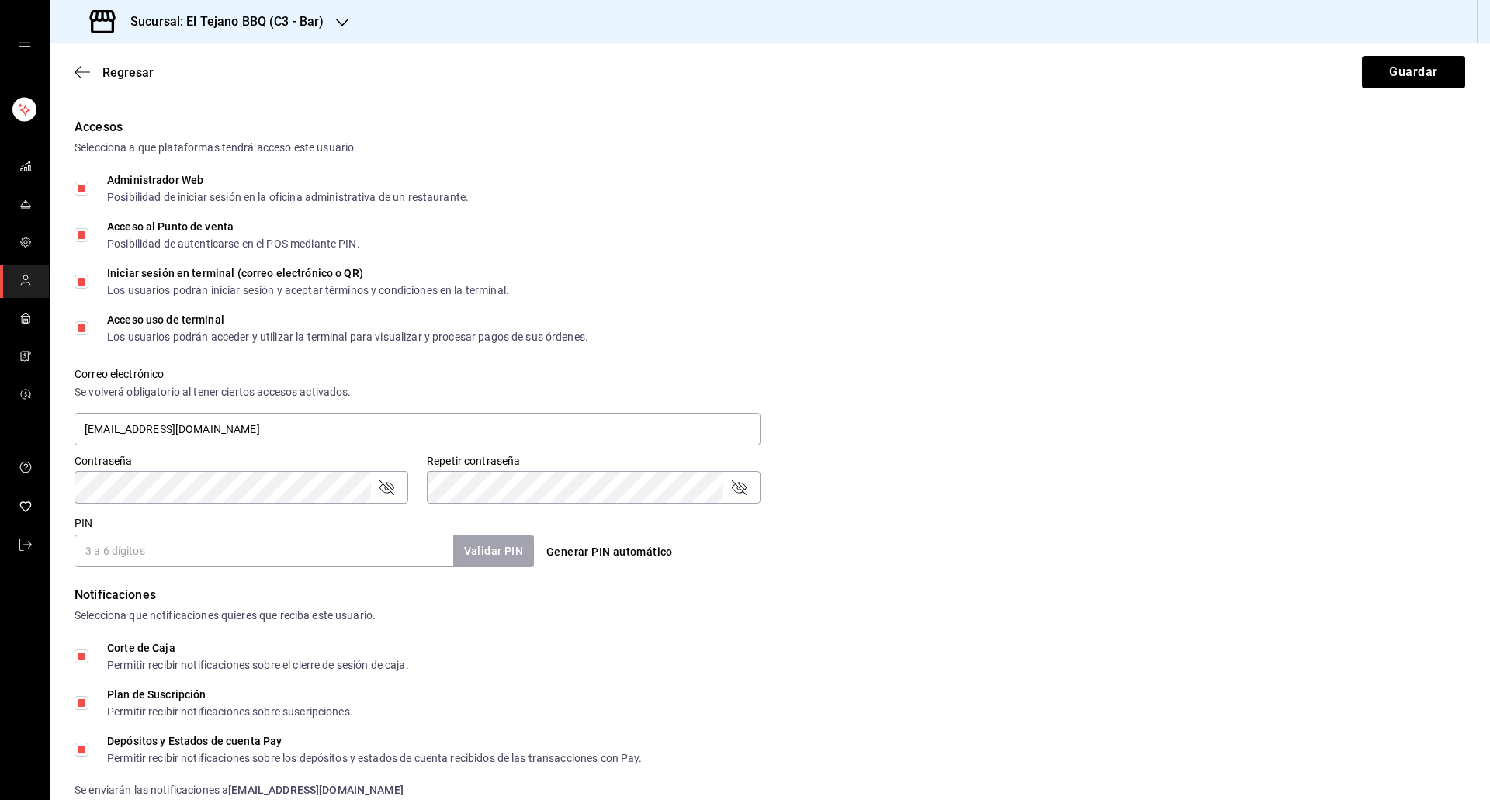
click at [106, 552] on input "PIN" at bounding box center [263, 551] width 379 height 33
type input "2814"
click at [771, 591] on div "Notificaciones" at bounding box center [769, 595] width 1390 height 19
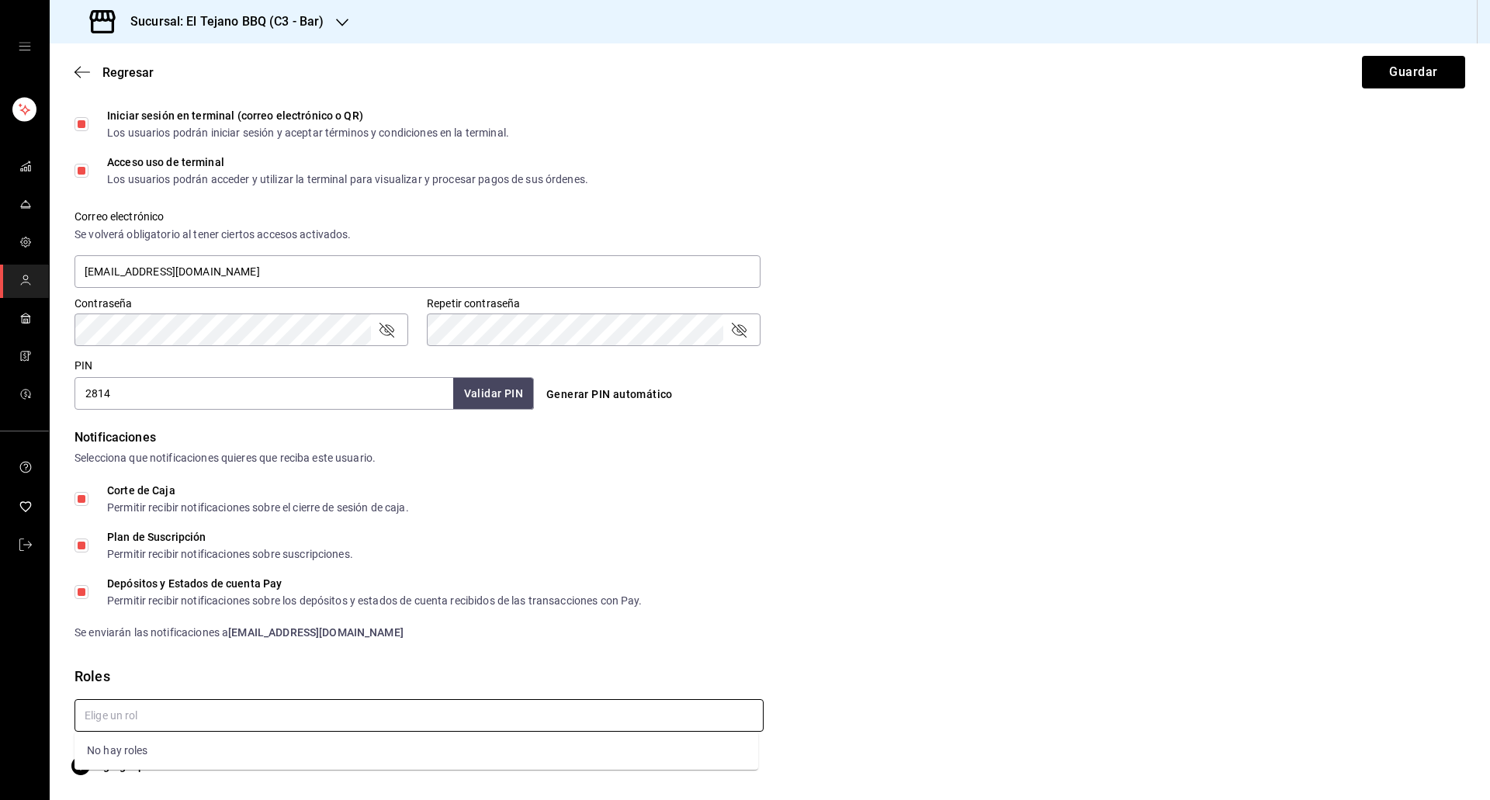
click at [247, 704] on input "text" at bounding box center [418, 715] width 689 height 33
click at [398, 614] on div "Corte de Caja Permitir recibir notificaciones sobre el cierre de sesión de caja…" at bounding box center [769, 563] width 1390 height 156
click at [1379, 78] on button "Guardar" at bounding box center [1413, 72] width 103 height 33
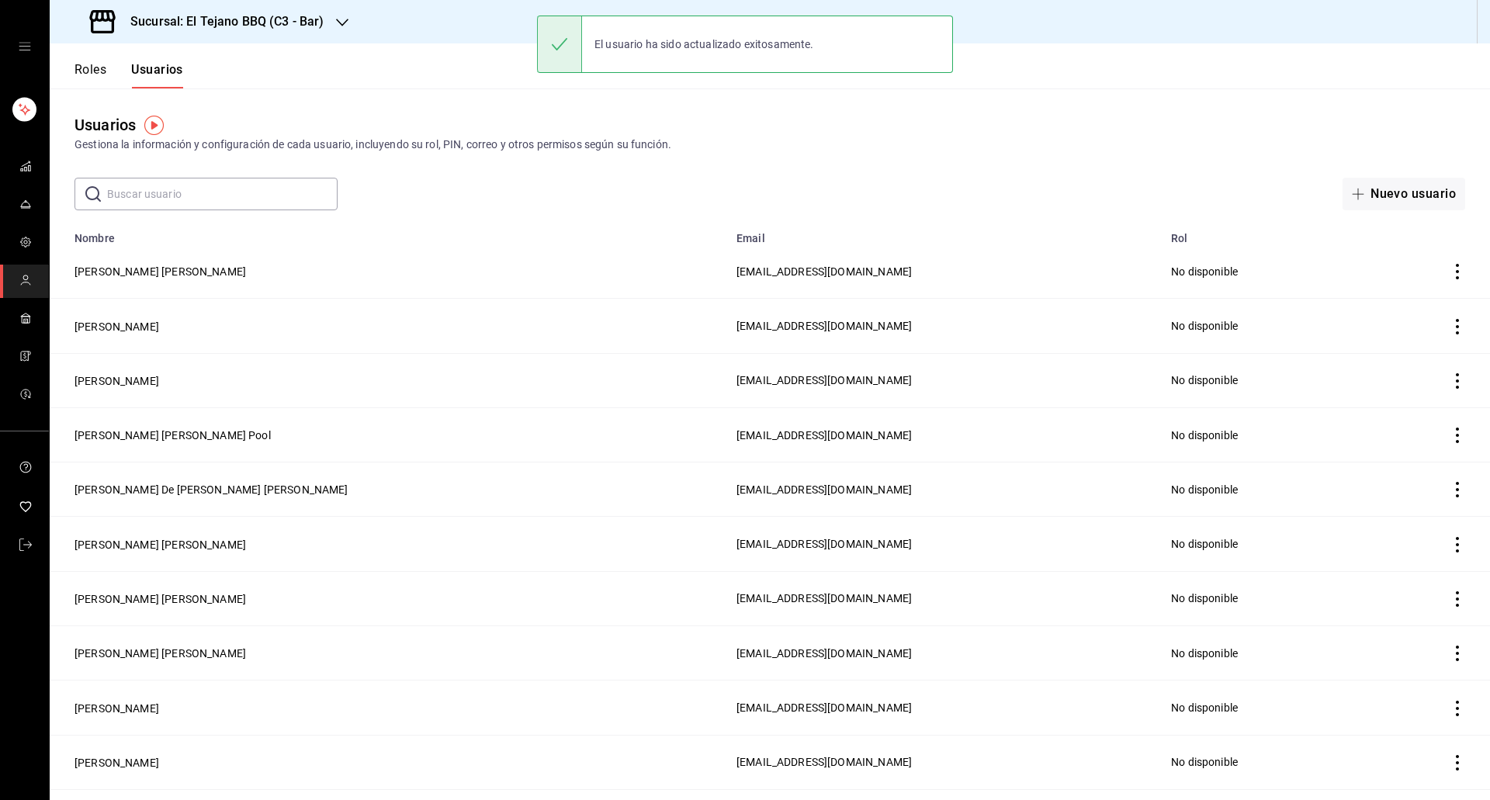
click at [272, 36] on div "Sucursal: El Tejano BBQ (C3 - Bar)" at bounding box center [208, 21] width 292 height 43
click at [219, 135] on div "El Tejano BBQ (C1 - Comedor)" at bounding box center [166, 137] width 208 height 16
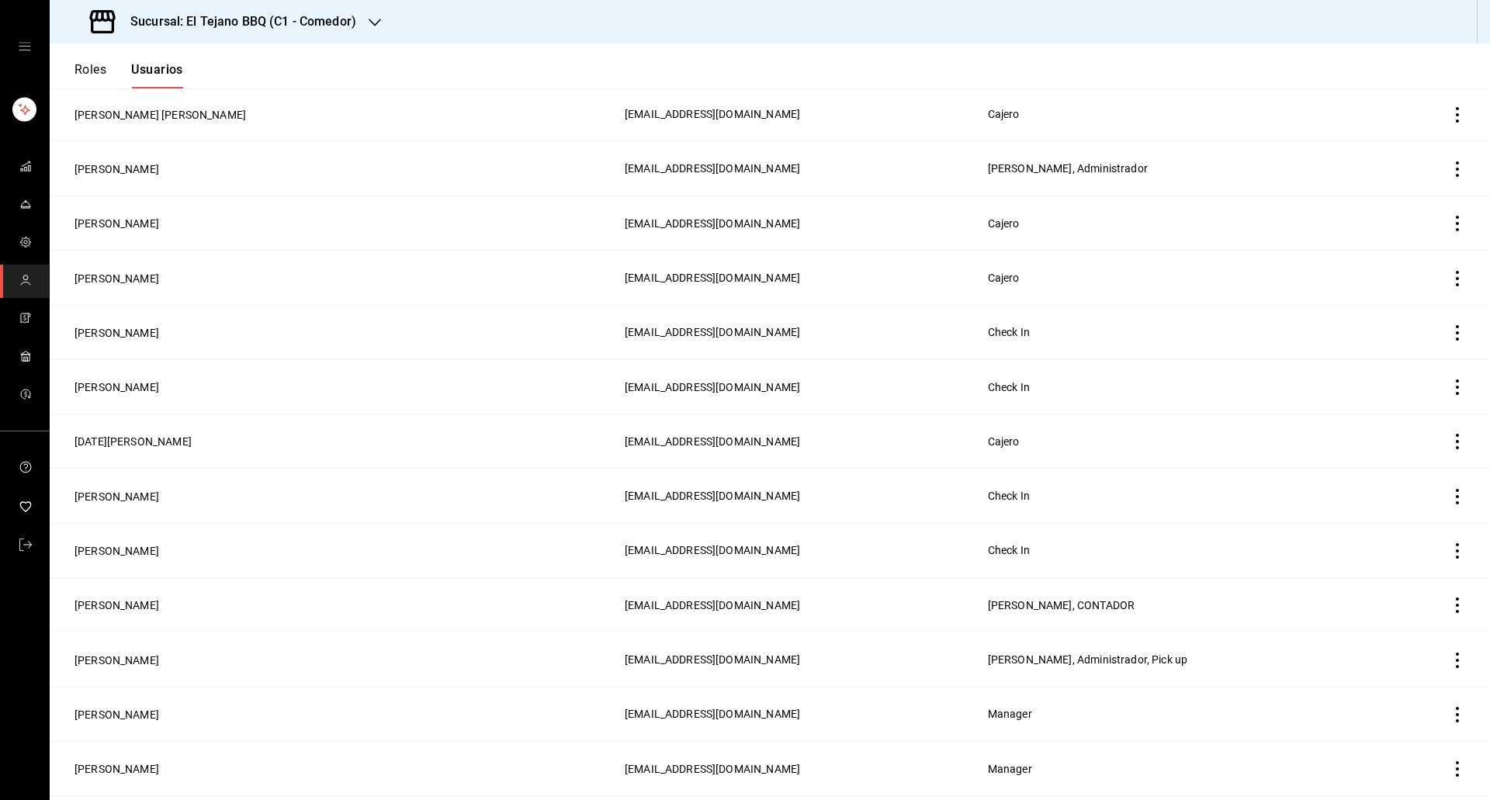
scroll to position [2186, 0]
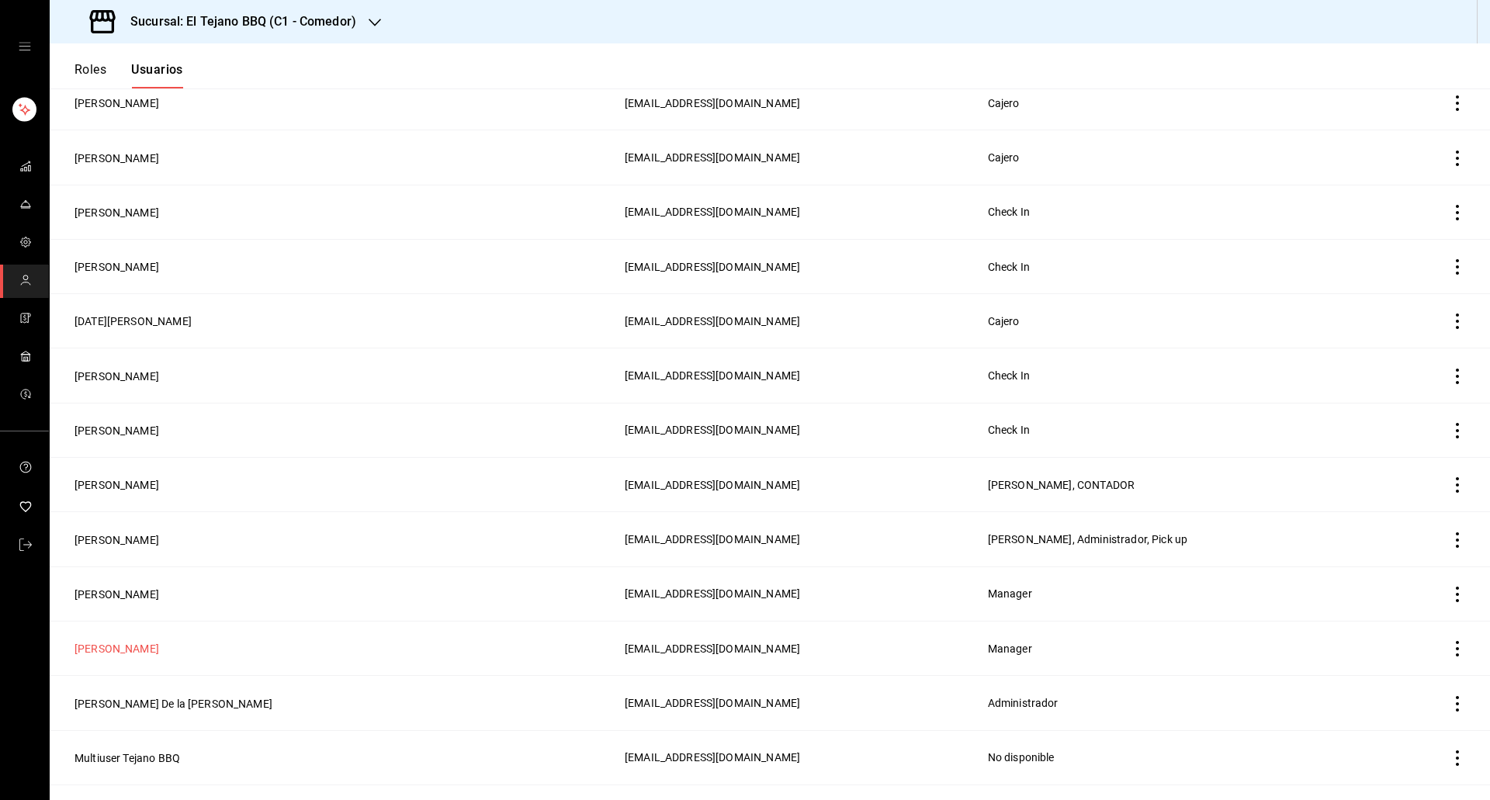
click at [123, 641] on button "[PERSON_NAME]" at bounding box center [116, 649] width 85 height 16
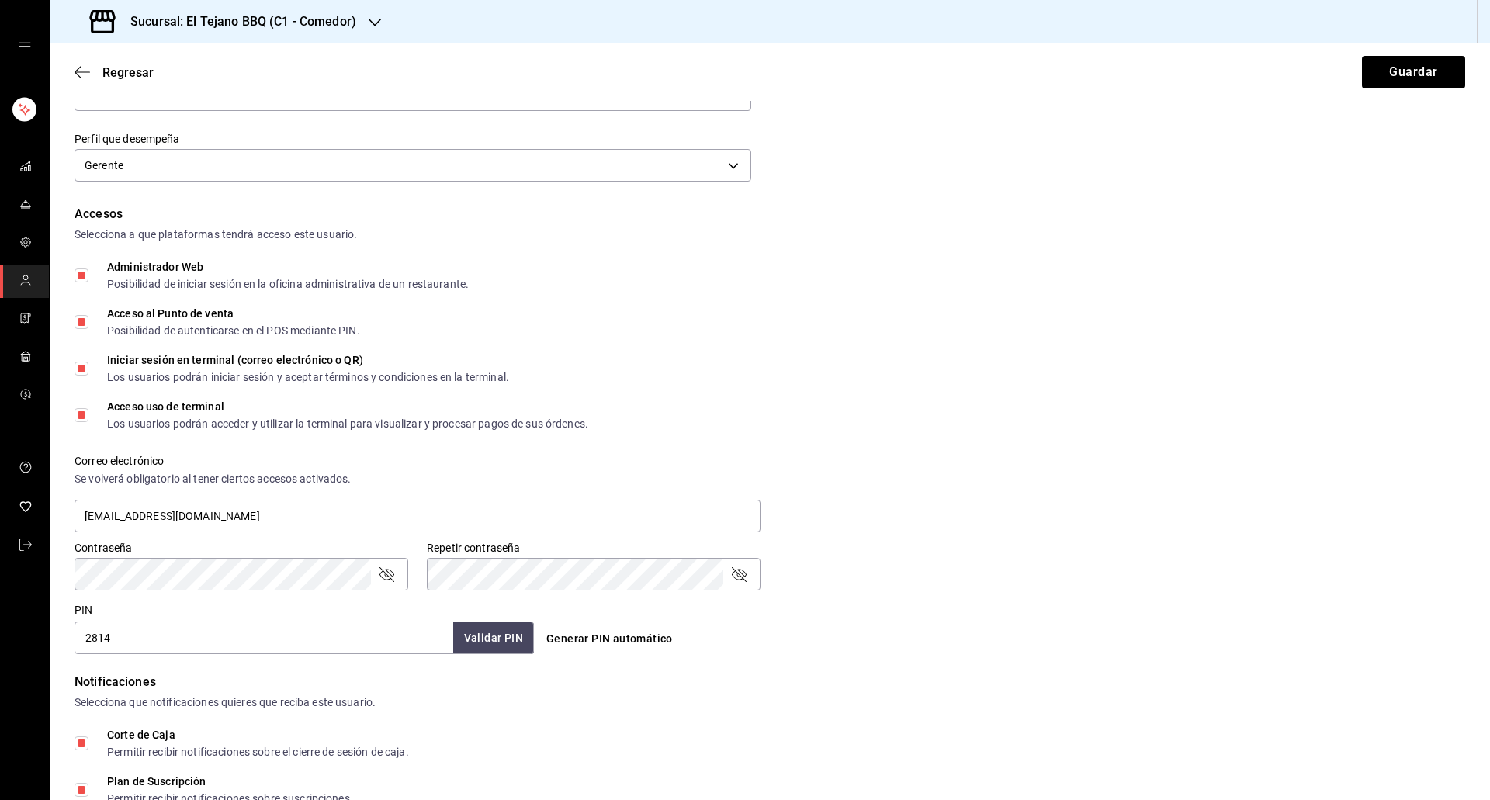
scroll to position [274, 0]
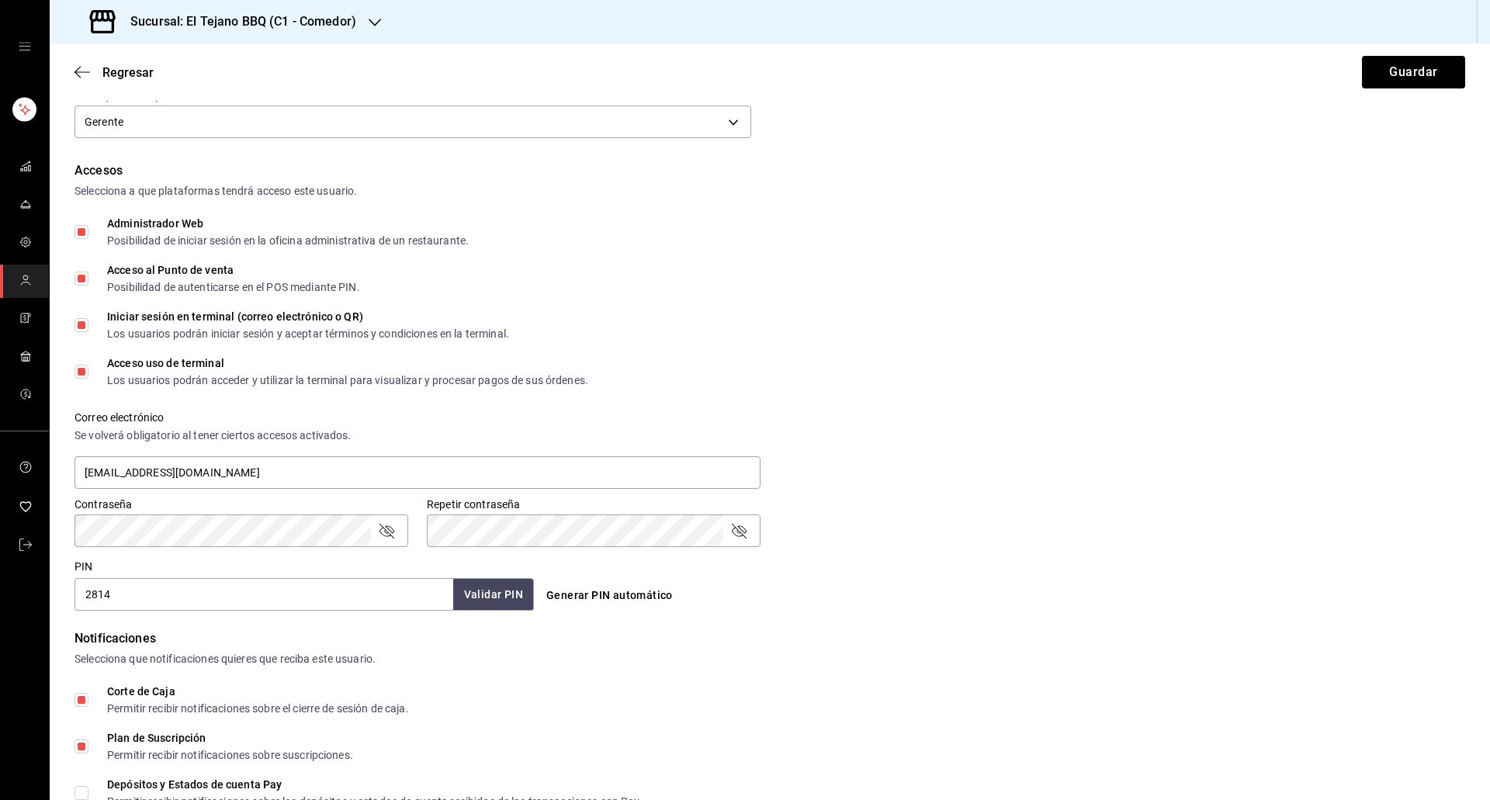
click at [391, 527] on icon "passwordField" at bounding box center [386, 530] width 19 height 19
click at [62, 538] on div "Contraseña Contraseña" at bounding box center [232, 513] width 352 height 68
click at [734, 522] on icon "passwordField" at bounding box center [738, 530] width 19 height 19
click at [1379, 87] on button "Guardar" at bounding box center [1413, 72] width 103 height 33
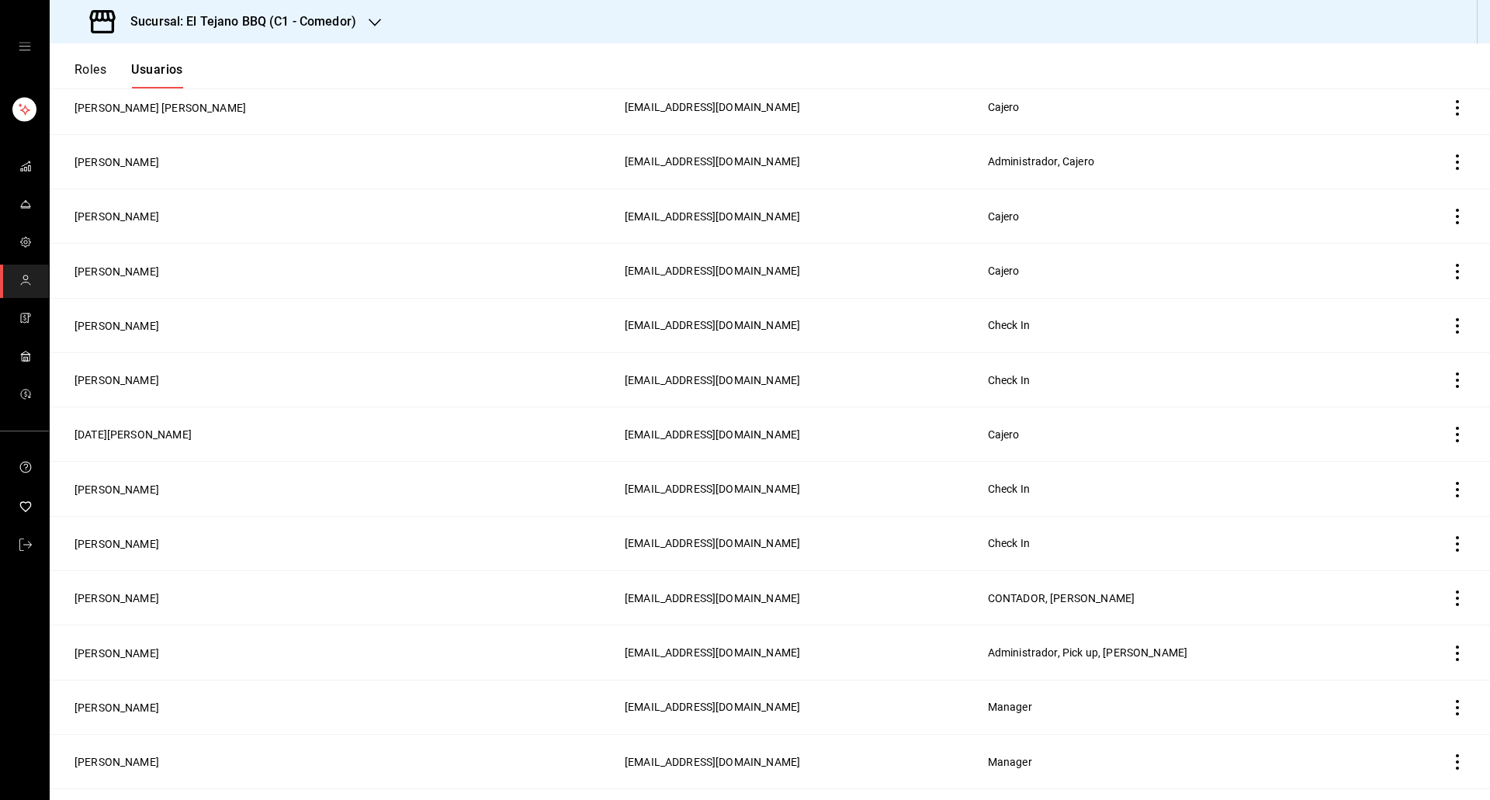
scroll to position [2186, 0]
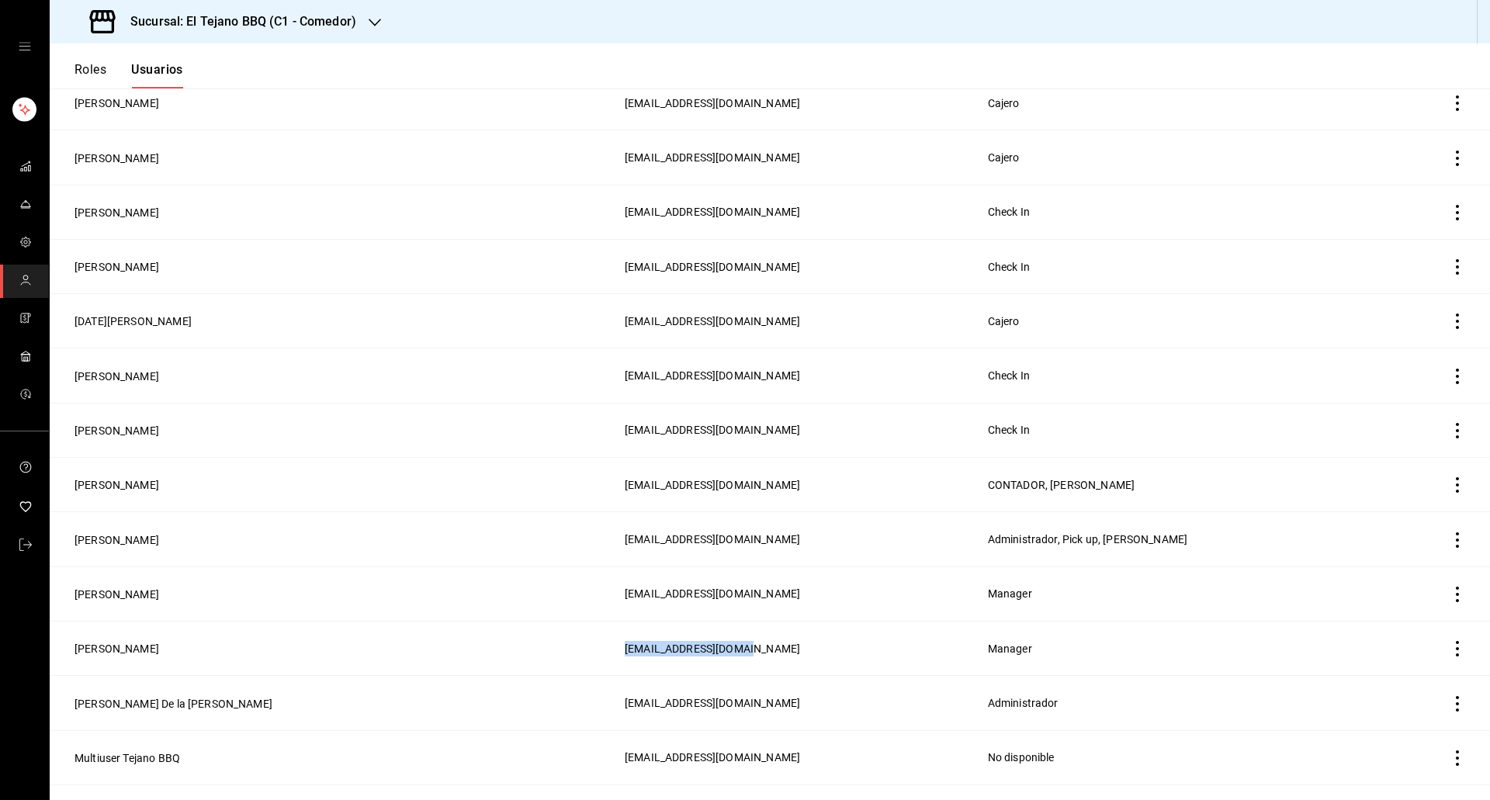
drag, startPoint x: 629, startPoint y: 607, endPoint x: 471, endPoint y: 600, distance: 158.4
click at [615, 621] on td "[EMAIL_ADDRESS][DOMAIN_NAME]" at bounding box center [796, 648] width 363 height 54
copy span "[EMAIL_ADDRESS][DOMAIN_NAME]"
